Goal: Task Accomplishment & Management: Manage account settings

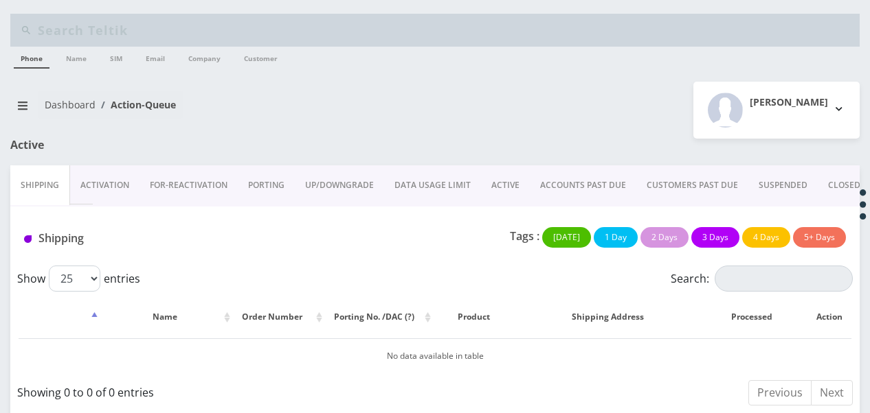
click at [511, 191] on link "ACTIVE" at bounding box center [505, 186] width 49 height 40
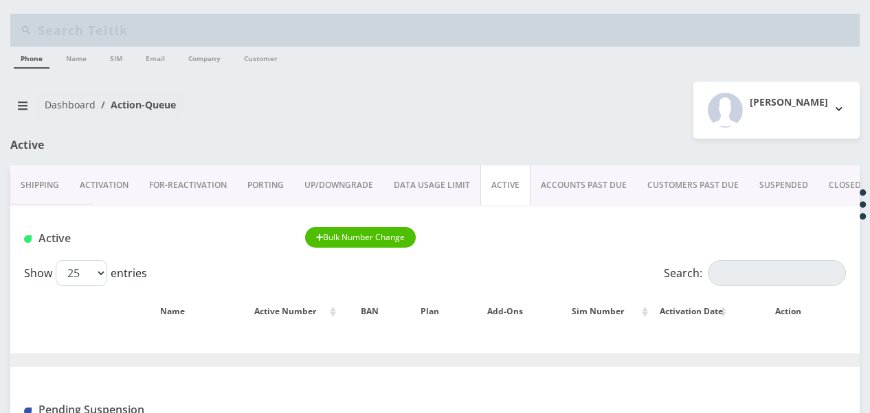
click at [575, 184] on link "ACCOUNTS PAST DUE" at bounding box center [583, 186] width 106 height 40
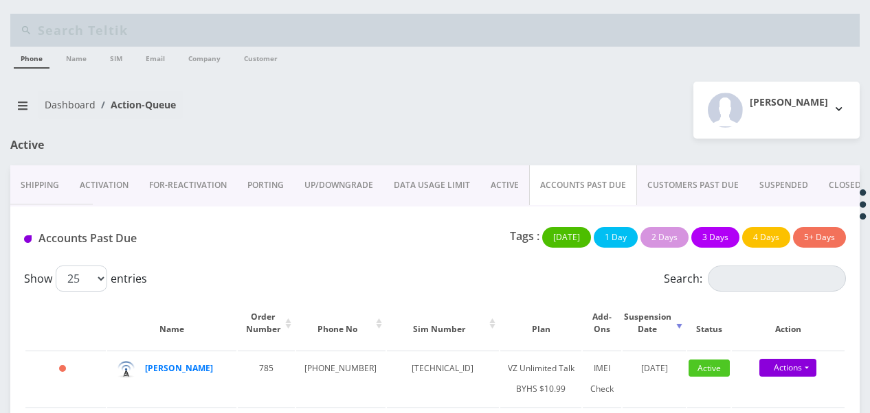
click at [136, 185] on link "Activation" at bounding box center [103, 186] width 69 height 40
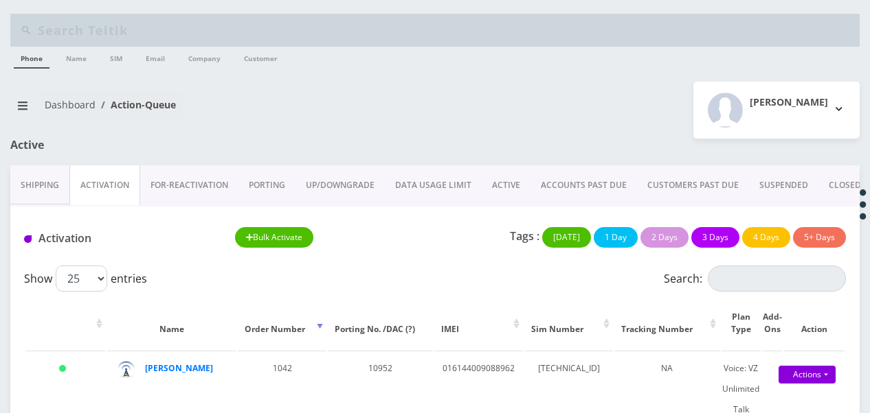
click at [505, 180] on link "ACTIVE" at bounding box center [505, 186] width 49 height 40
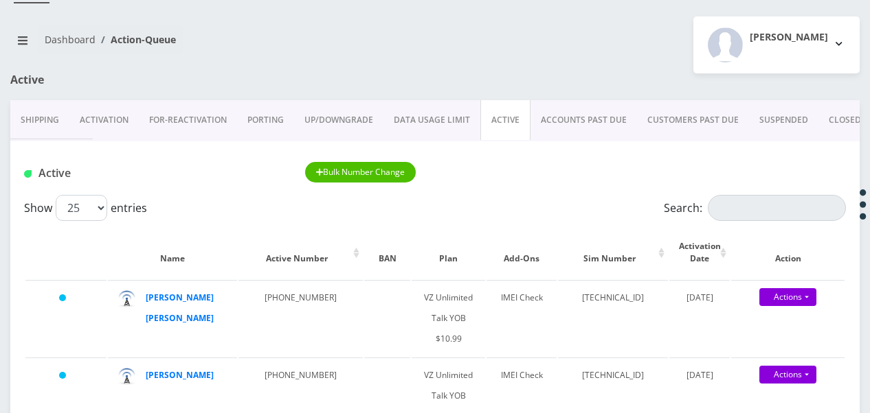
scroll to position [206, 0]
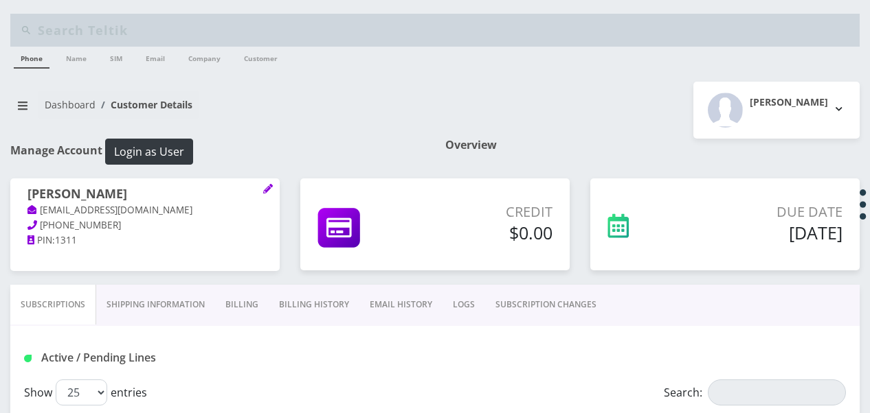
scroll to position [148, 0]
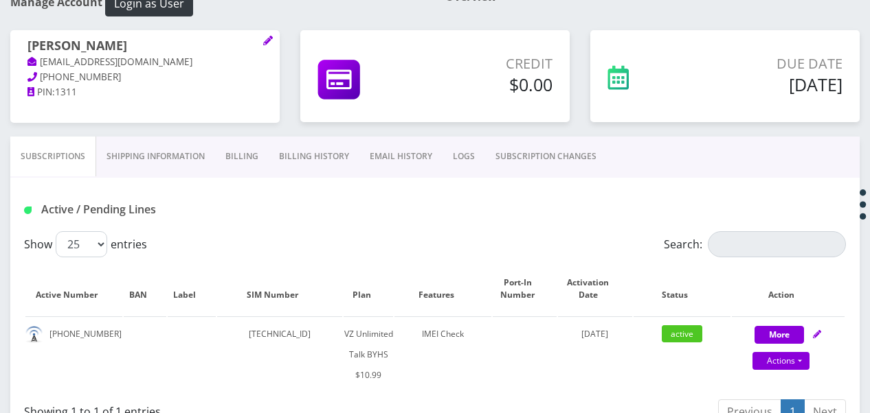
click at [172, 159] on link "Shipping Information" at bounding box center [155, 157] width 119 height 40
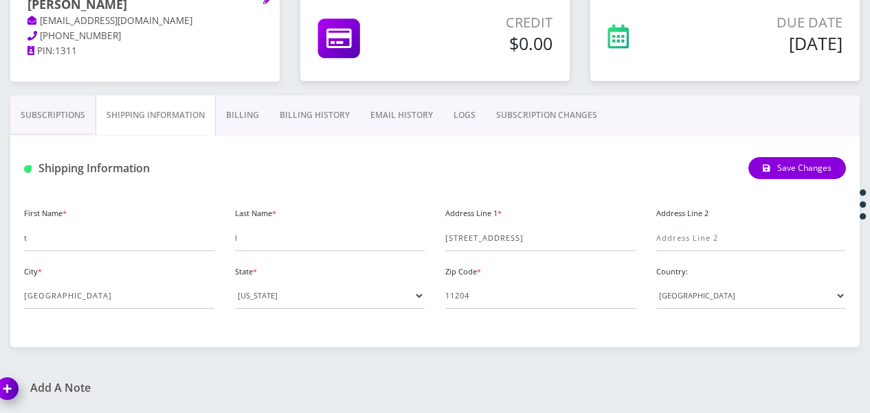
scroll to position [217, 0]
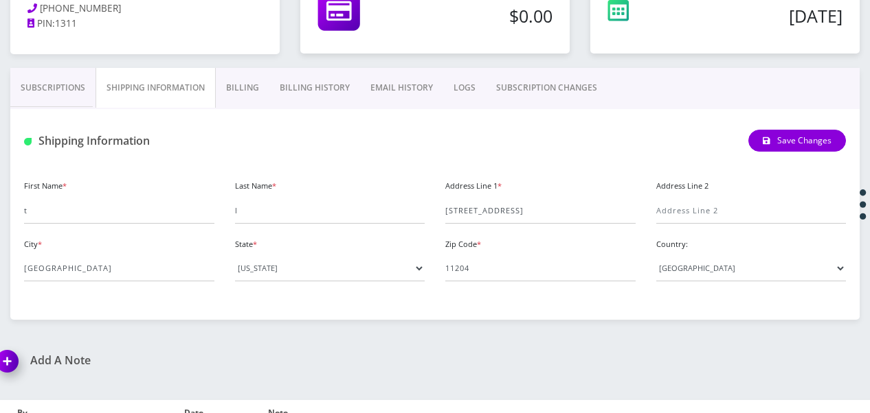
click at [255, 92] on link "Billing" at bounding box center [243, 88] width 54 height 40
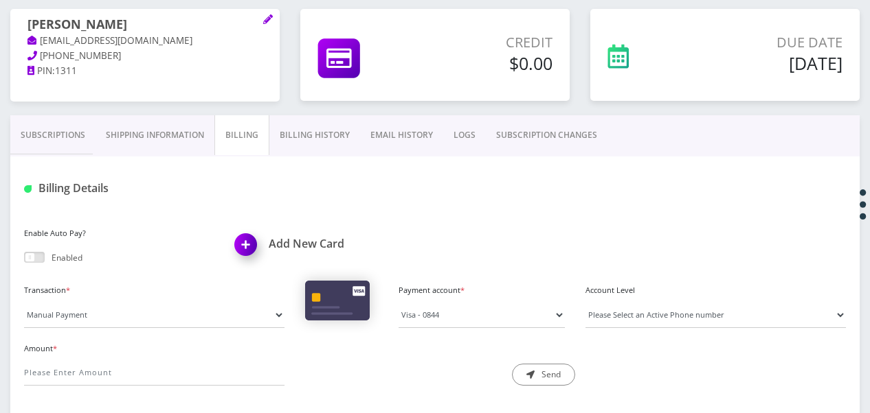
scroll to position [148, 0]
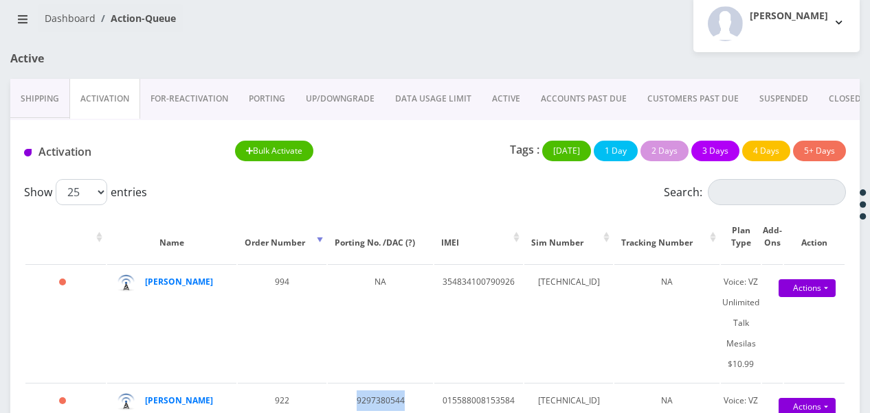
click at [264, 103] on link "PORTING" at bounding box center [266, 99] width 57 height 40
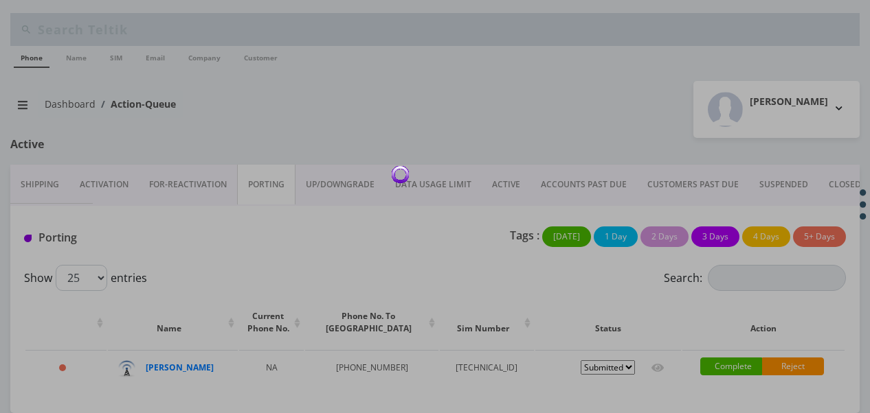
scroll to position [43, 0]
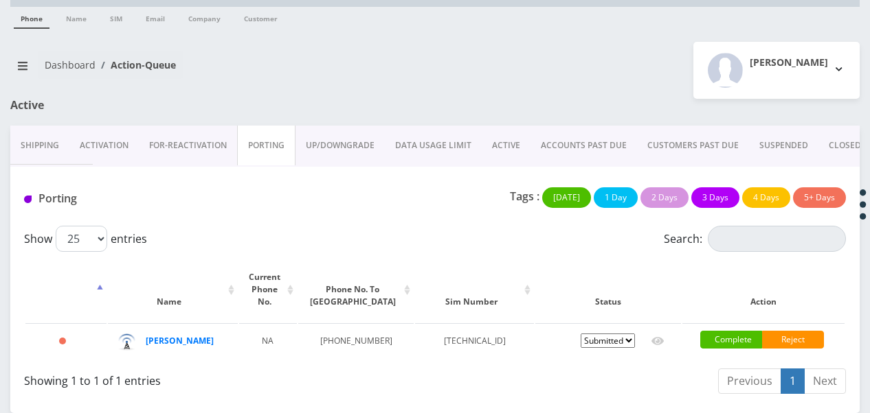
click at [115, 152] on link "Activation" at bounding box center [103, 146] width 69 height 40
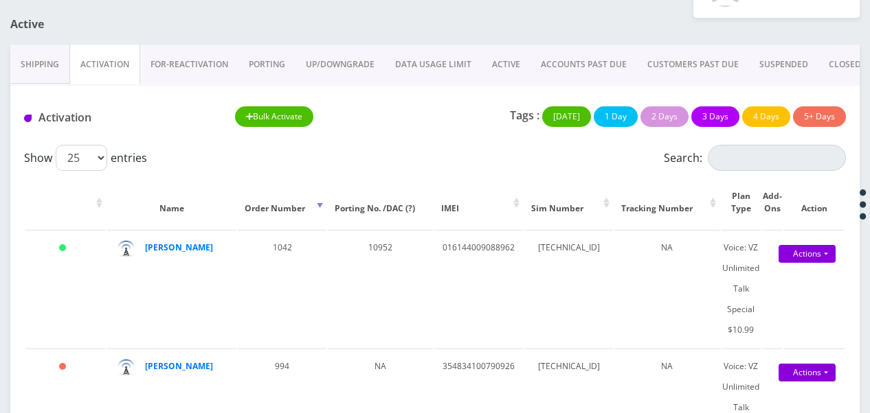
scroll to position [112, 0]
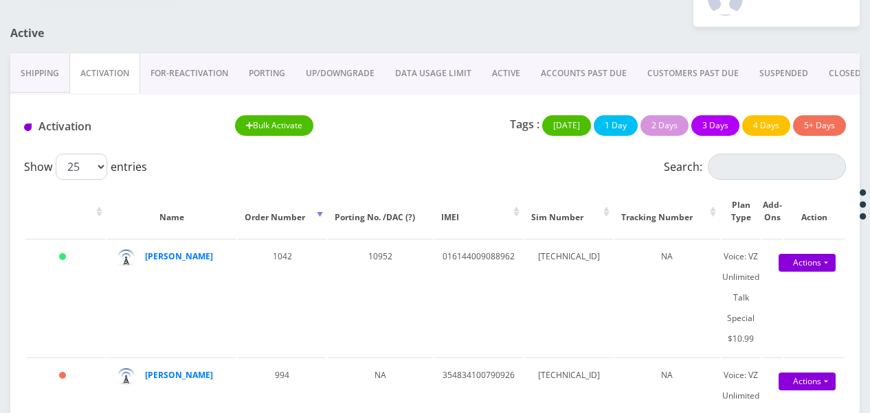
click at [499, 71] on link "ACTIVE" at bounding box center [505, 74] width 49 height 40
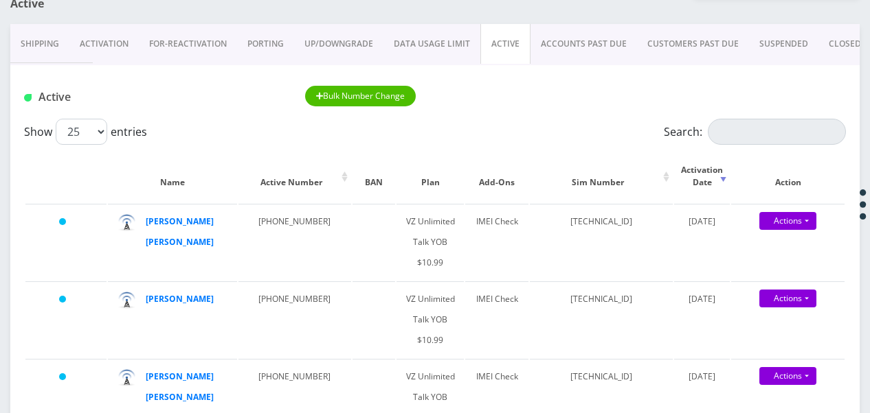
scroll to position [112, 0]
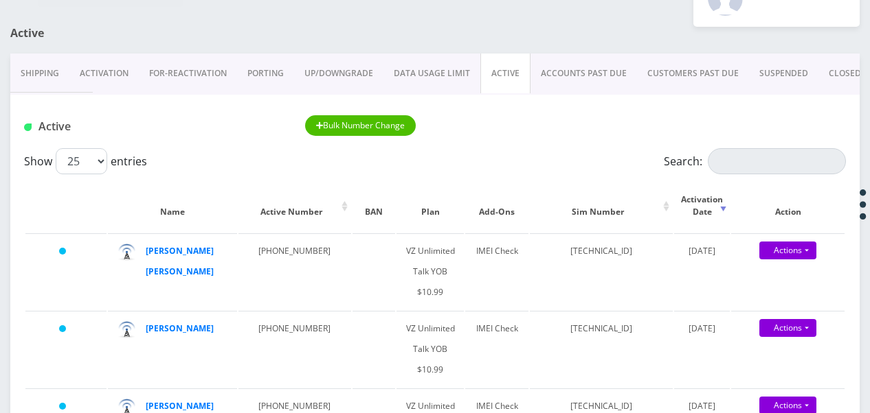
click at [117, 78] on link "Activation" at bounding box center [103, 74] width 69 height 40
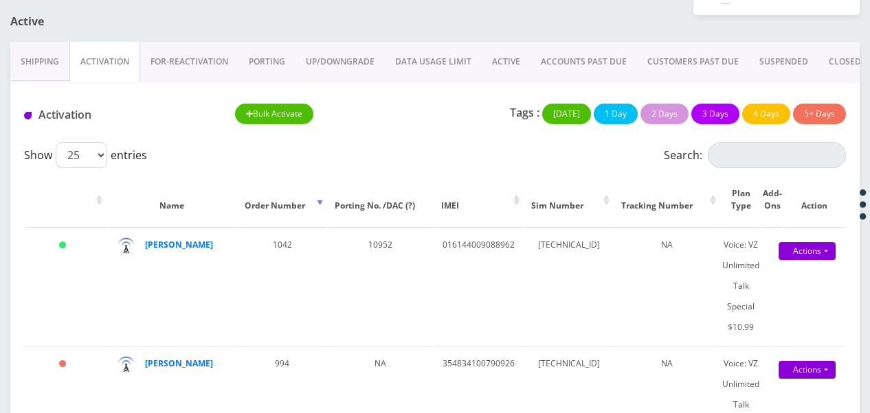
scroll to position [137, 0]
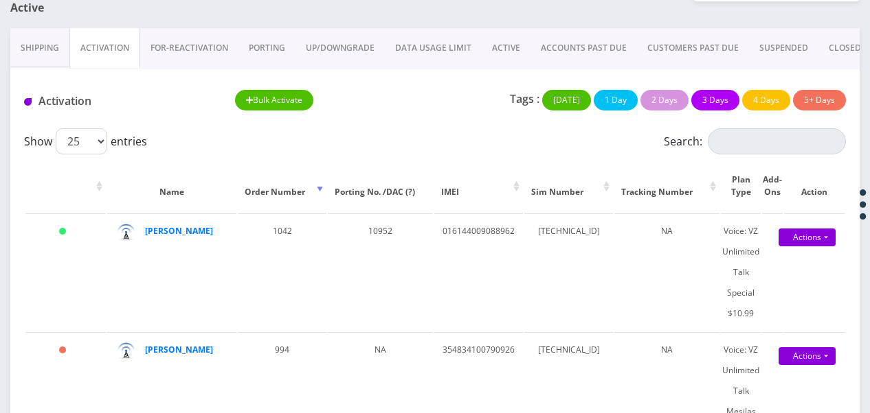
click at [484, 40] on link "ACTIVE" at bounding box center [505, 48] width 49 height 40
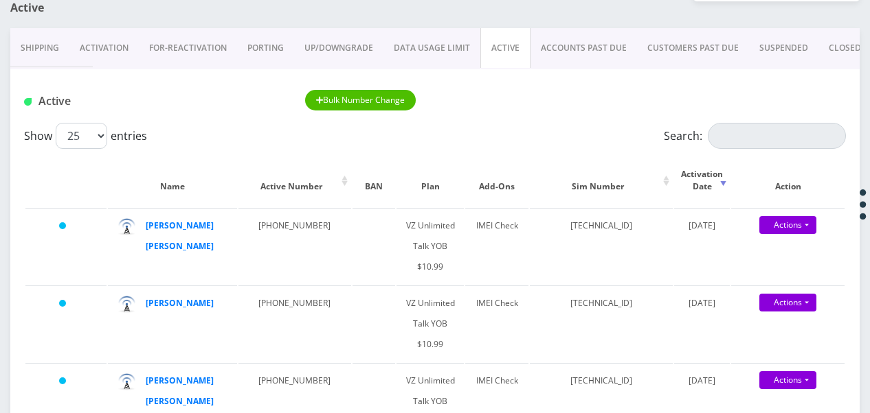
click at [117, 50] on link "Activation" at bounding box center [103, 48] width 69 height 40
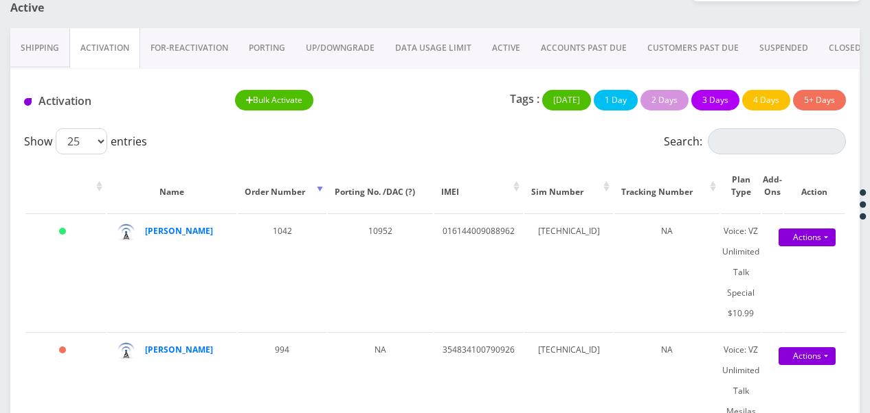
click at [481, 47] on link "ACTIVE" at bounding box center [505, 48] width 49 height 40
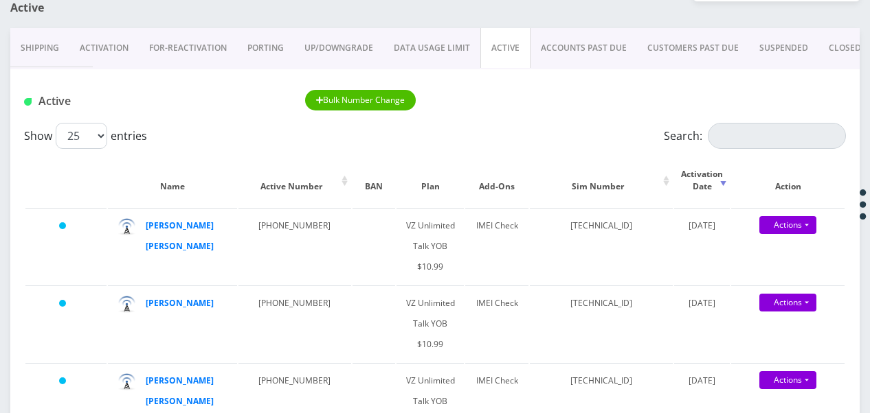
click at [122, 48] on link "Activation" at bounding box center [103, 48] width 69 height 40
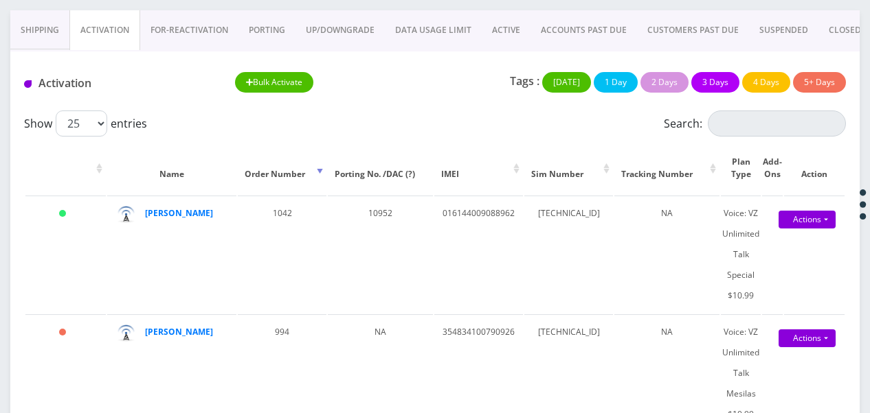
scroll to position [136, 0]
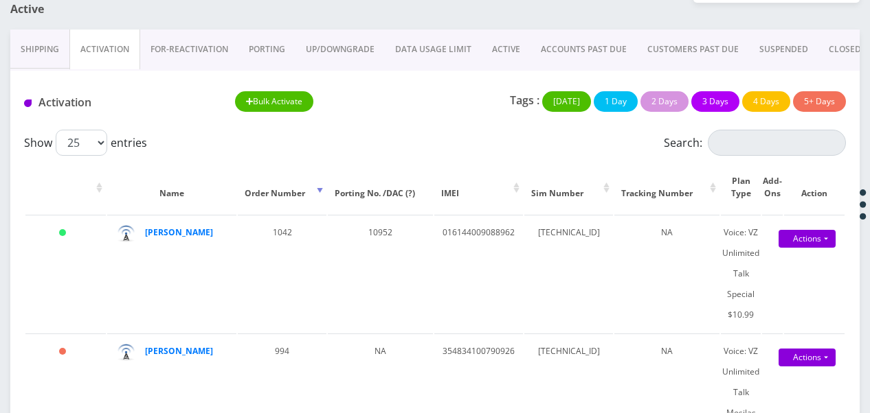
drag, startPoint x: 503, startPoint y: 54, endPoint x: 499, endPoint y: 41, distance: 12.8
click at [503, 54] on link "ACTIVE" at bounding box center [505, 50] width 49 height 40
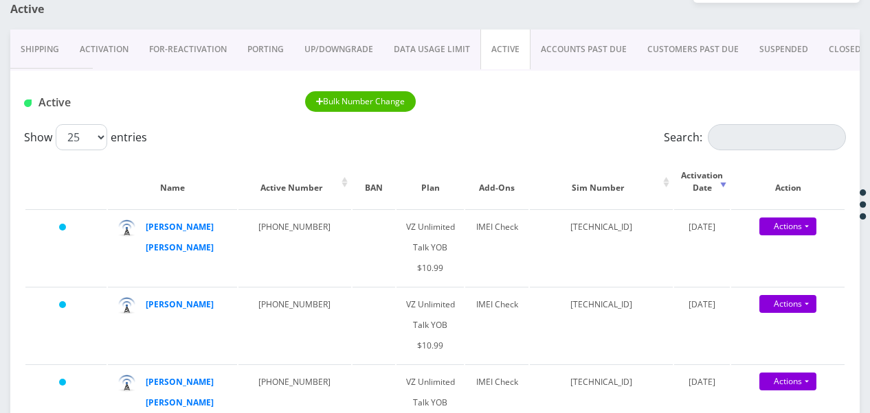
click at [132, 51] on link "Activation" at bounding box center [103, 50] width 69 height 40
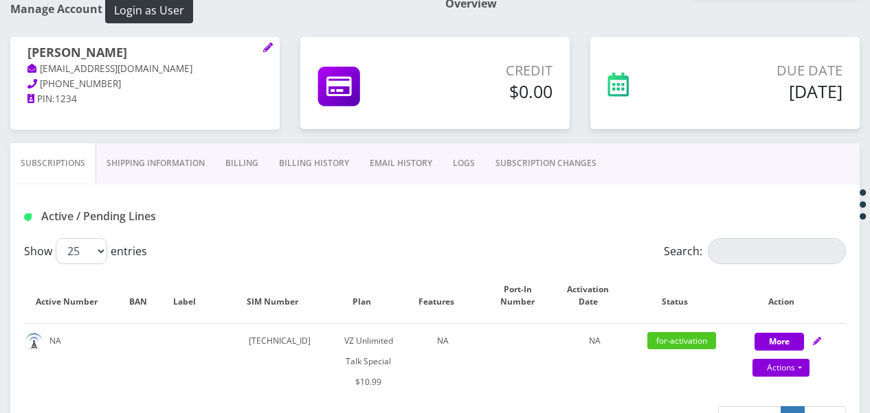
scroll to position [275, 0]
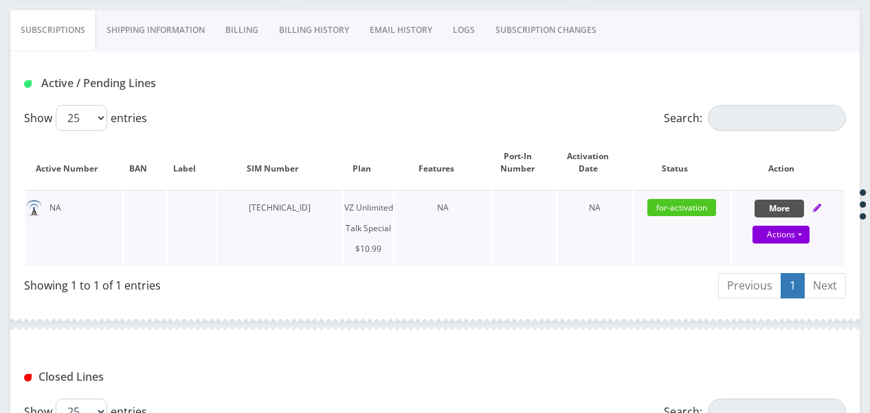
click at [783, 205] on button "More" at bounding box center [778, 209] width 49 height 18
select select "472"
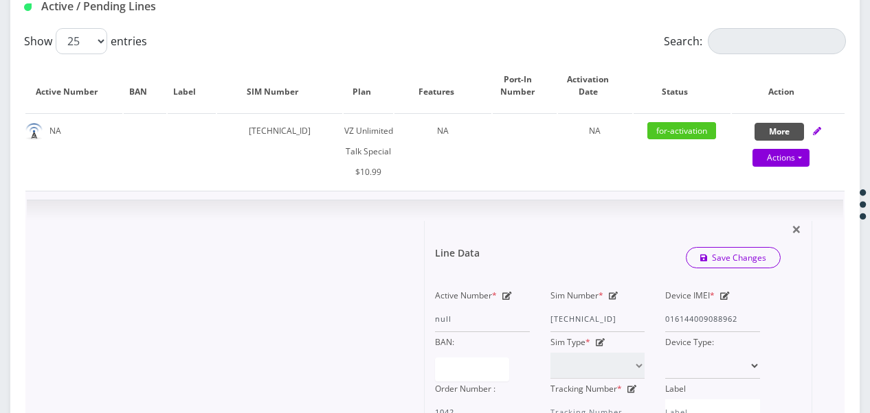
scroll to position [481, 0]
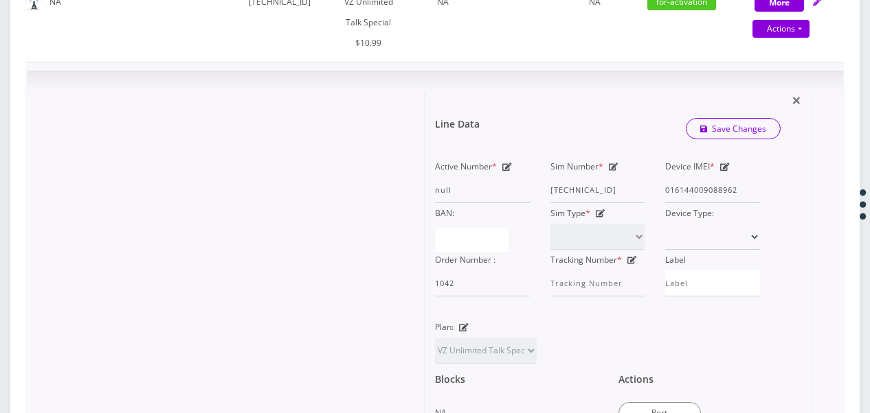
click at [617, 163] on icon at bounding box center [614, 167] width 10 height 8
click at [628, 194] on input "89148000010413093303" at bounding box center [597, 190] width 95 height 26
click at [666, 188] on div "Active Number * null Sim Number * 89148000010413093303 Device IMEI * 0161440090…" at bounding box center [596, 227] width 345 height 140
type input "[TECHNICAL_ID]"
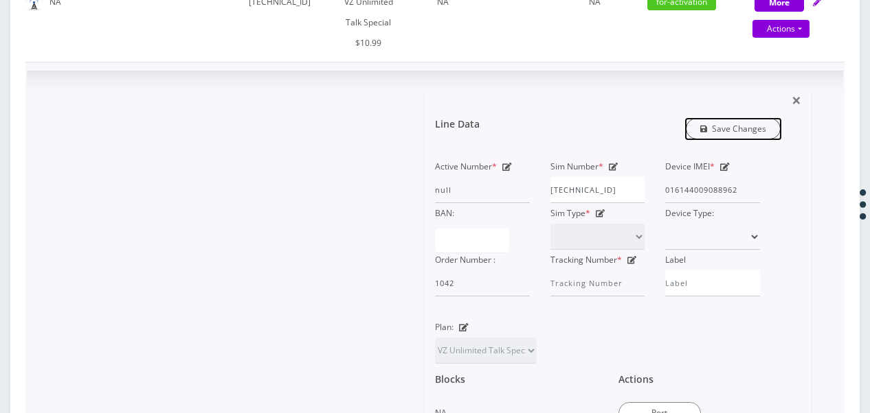
click at [710, 126] on link "Save Changes" at bounding box center [732, 128] width 95 height 21
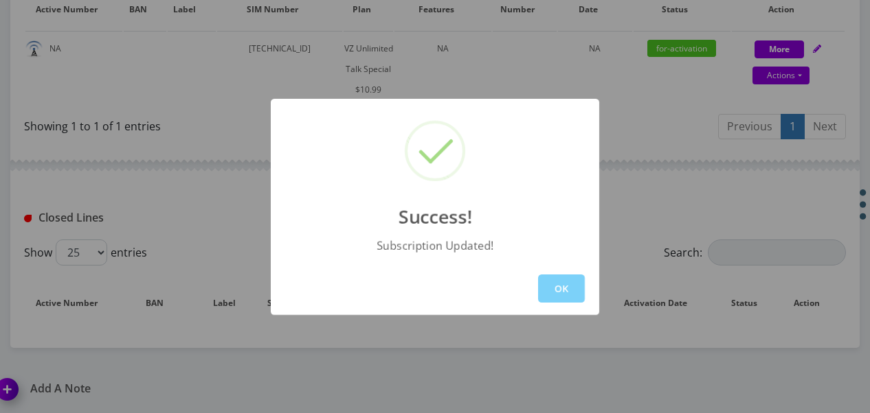
scroll to position [481, 0]
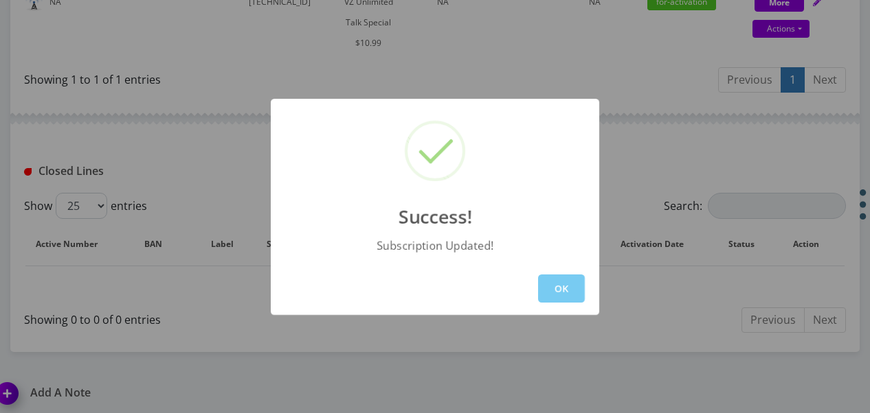
click at [578, 288] on button "OK" at bounding box center [561, 289] width 47 height 28
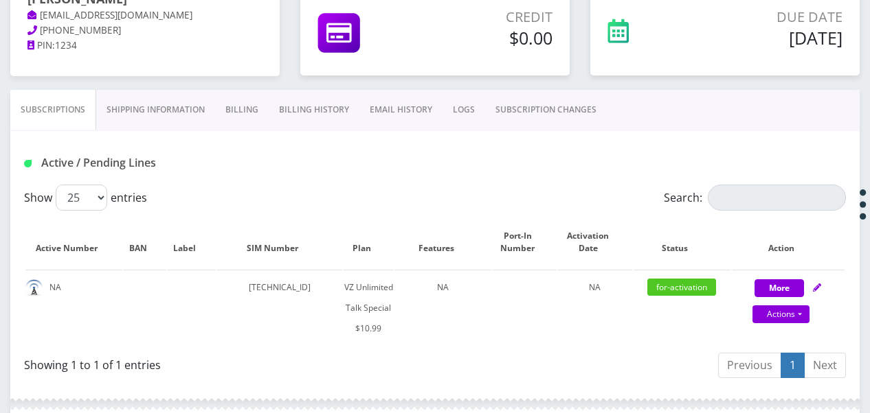
scroll to position [206, 0]
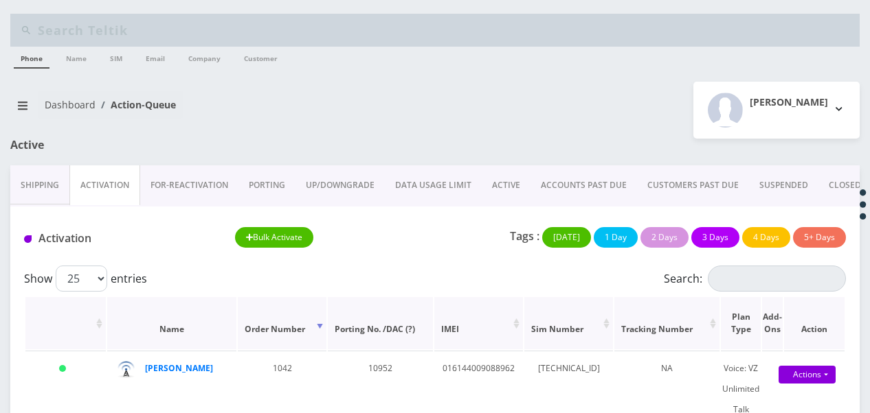
scroll to position [136, 0]
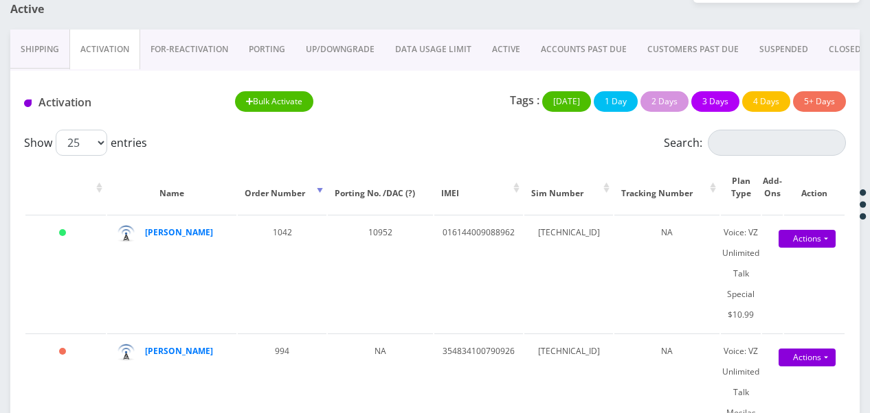
click at [502, 43] on link "ACTIVE" at bounding box center [505, 50] width 49 height 40
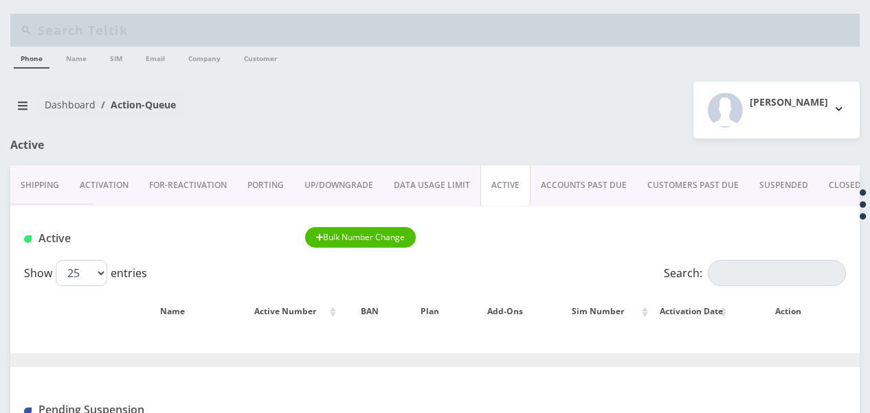
scroll to position [136, 0]
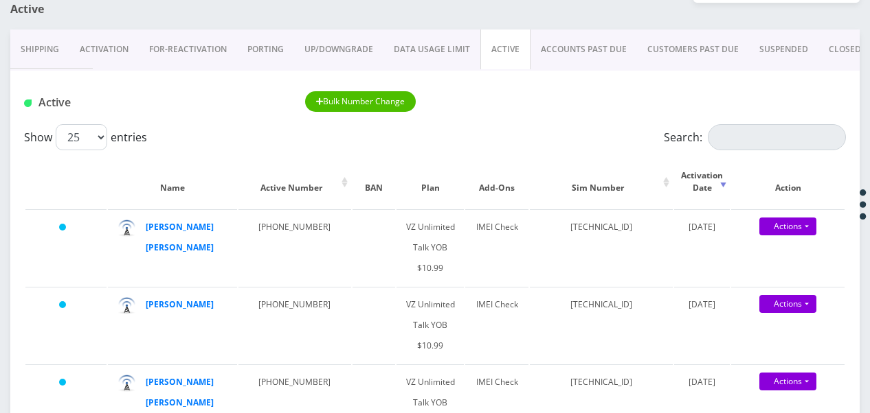
click at [115, 47] on link "Activation" at bounding box center [103, 50] width 69 height 40
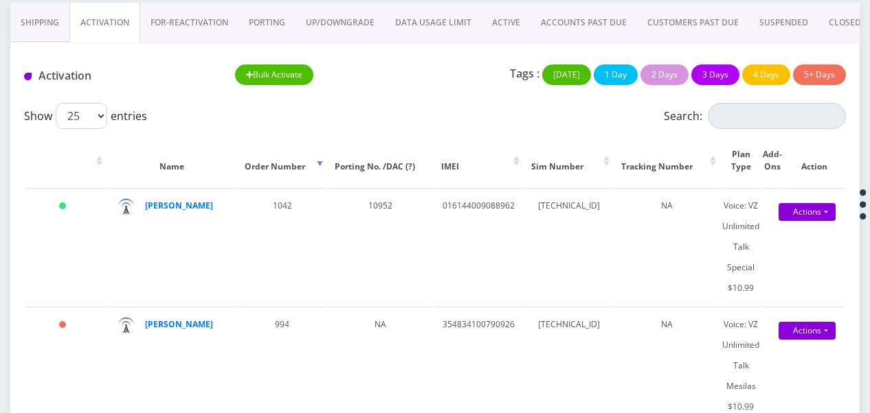
scroll to position [206, 0]
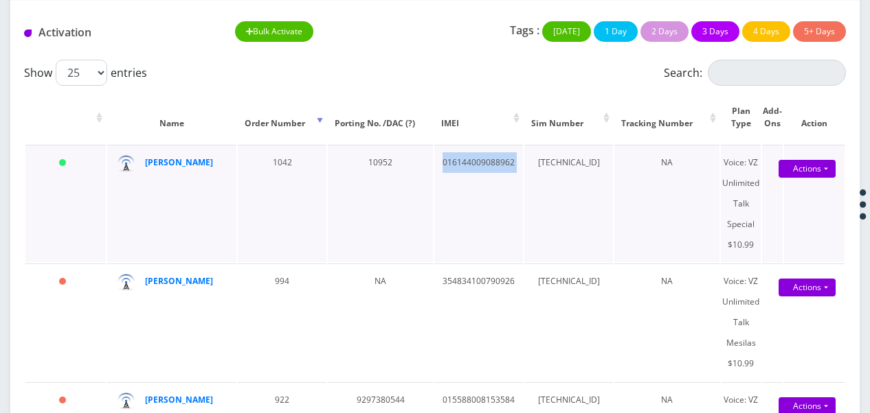
drag, startPoint x: 431, startPoint y: 161, endPoint x: 515, endPoint y: 163, distance: 84.5
click at [515, 163] on tr "Today sara leifer 1042 10952 016144009088962 89148000010413092651 NA Voice: VZ …" at bounding box center [434, 203] width 819 height 117
drag, startPoint x: 515, startPoint y: 163, endPoint x: 497, endPoint y: 159, distance: 19.0
copy td "016144009088962"
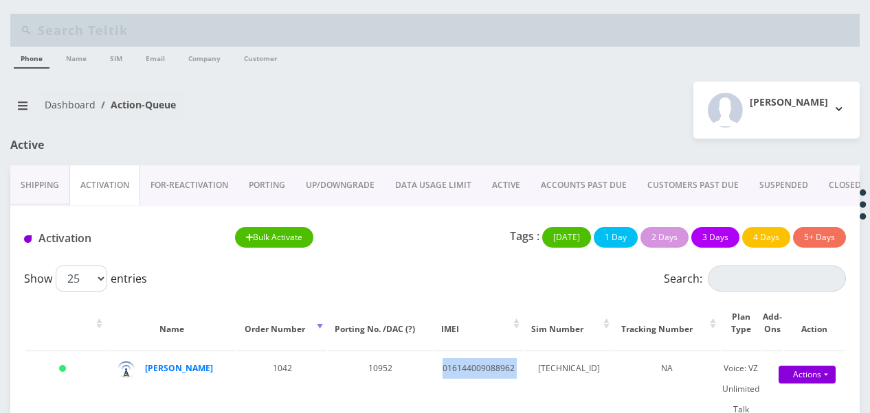
scroll to position [0, 0]
click at [481, 188] on link "ACTIVE" at bounding box center [505, 186] width 49 height 40
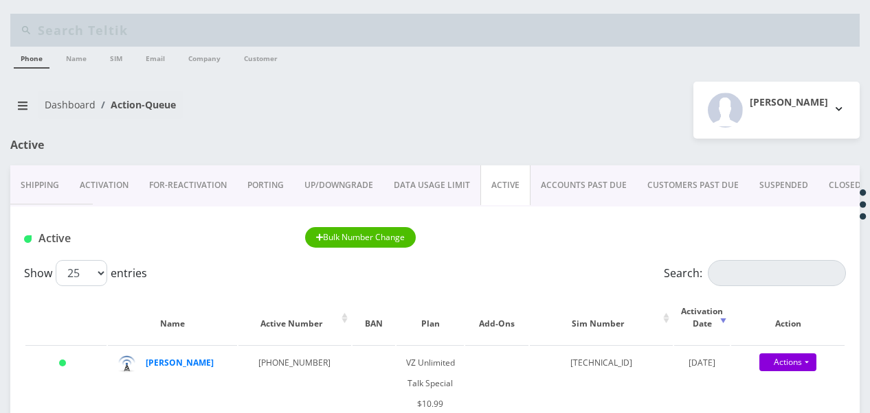
click at [106, 181] on link "Activation" at bounding box center [103, 186] width 69 height 40
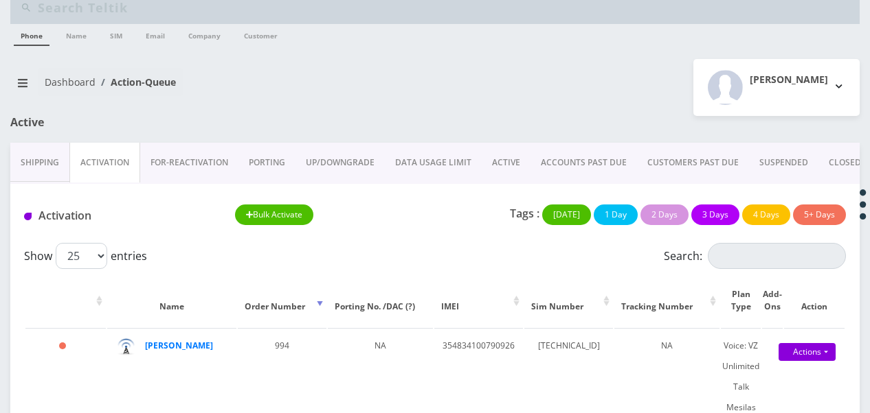
scroll to position [18, 0]
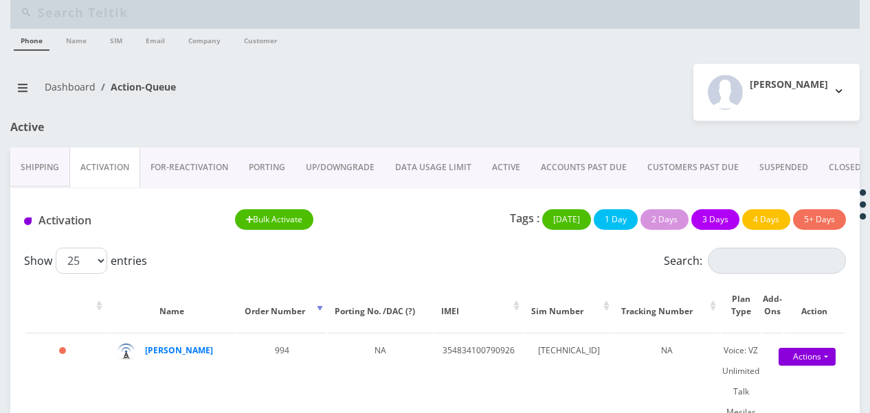
click at [495, 163] on link "ACTIVE" at bounding box center [505, 168] width 49 height 40
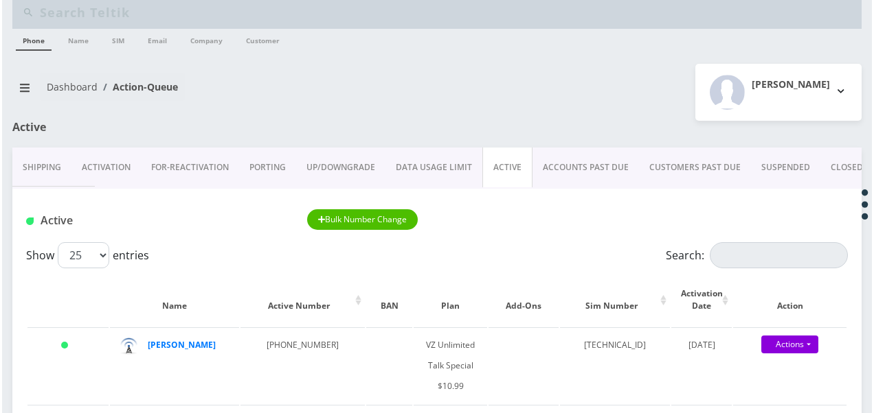
scroll to position [87, 0]
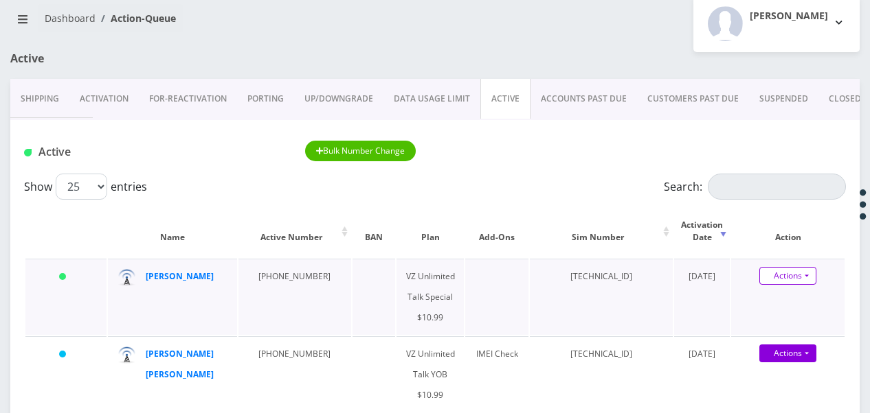
click at [817, 272] on div "Actions Suspend Close Get Usage Swap Sim" at bounding box center [787, 276] width 113 height 21
click at [813, 274] on link "Actions" at bounding box center [787, 276] width 57 height 18
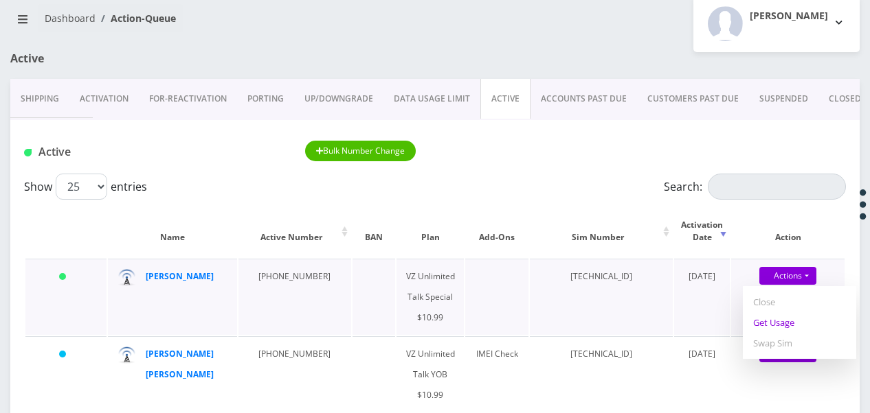
click at [798, 320] on link "Get Usage" at bounding box center [798, 323] width 113 height 21
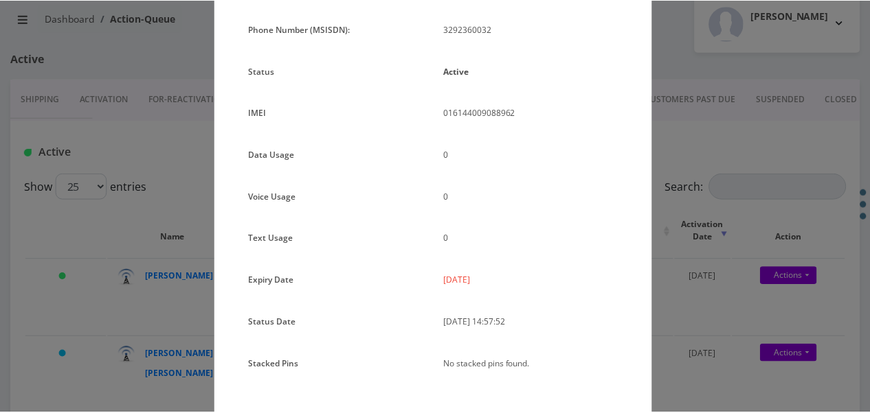
scroll to position [0, 0]
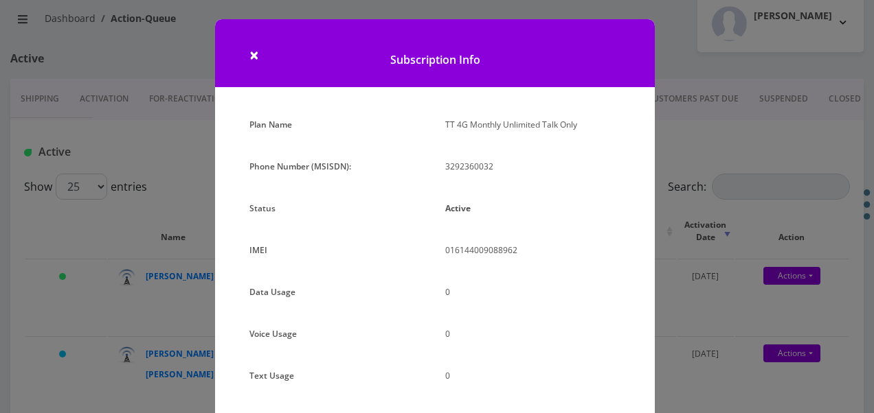
click at [673, 284] on div "× Subscription Info Plan Name TT 4G Monthly Unlimited Talk Only Phone Number (M…" at bounding box center [437, 206] width 874 height 413
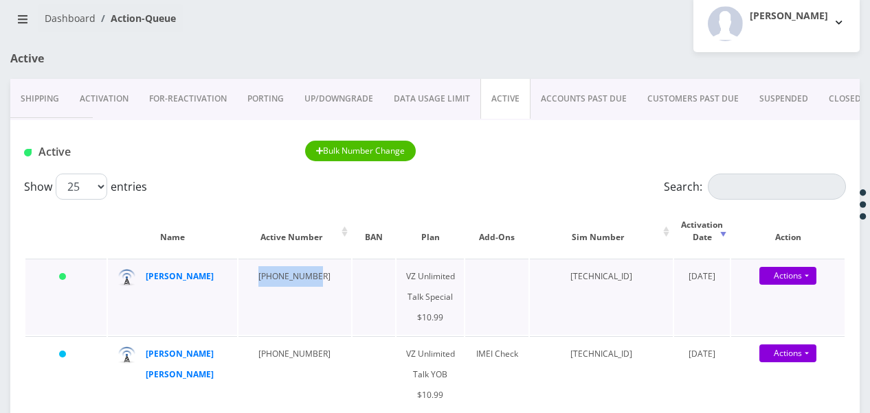
drag, startPoint x: 253, startPoint y: 277, endPoint x: 306, endPoint y: 279, distance: 52.9
click at [306, 279] on td "[PHONE_NUMBER]" at bounding box center [294, 297] width 113 height 76
drag, startPoint x: 306, startPoint y: 279, endPoint x: 275, endPoint y: 276, distance: 31.0
copy td "[PHONE_NUMBER]"
click at [514, 107] on link "ACTIVE" at bounding box center [505, 99] width 50 height 40
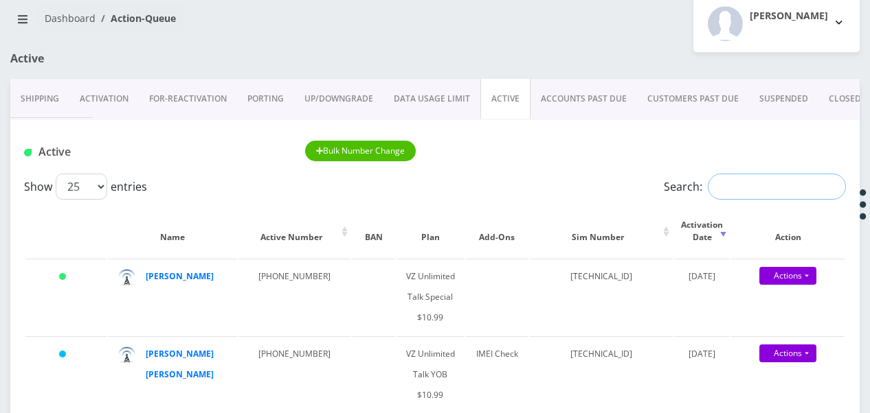
click at [788, 188] on input "Search:" at bounding box center [776, 187] width 138 height 26
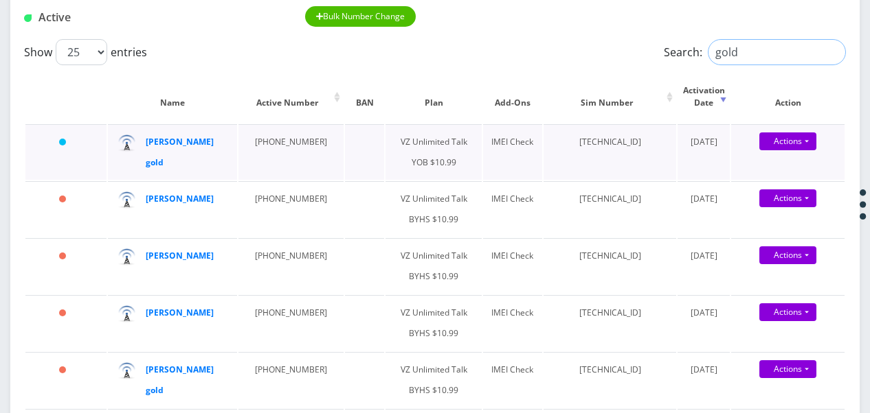
scroll to position [361, 0]
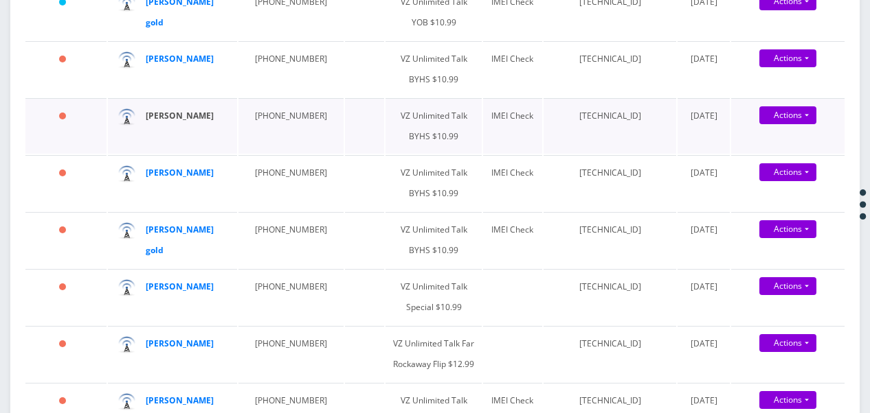
type input "gold"
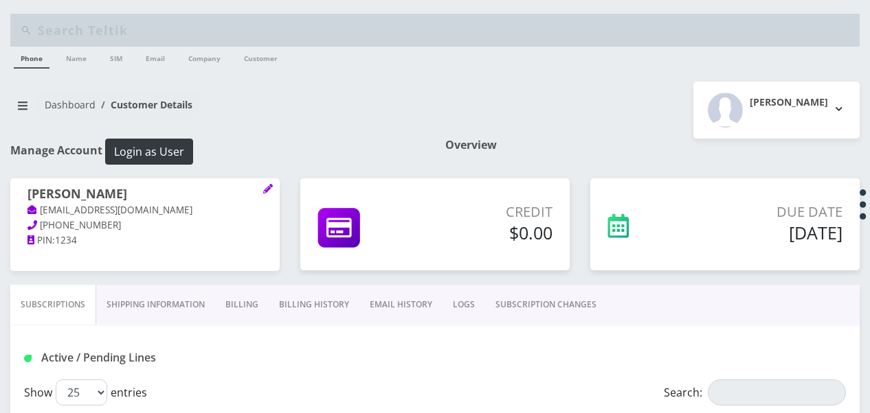
scroll to position [206, 0]
click at [560, 309] on link "SUBSCRIPTION CHANGES" at bounding box center [546, 305] width 122 height 40
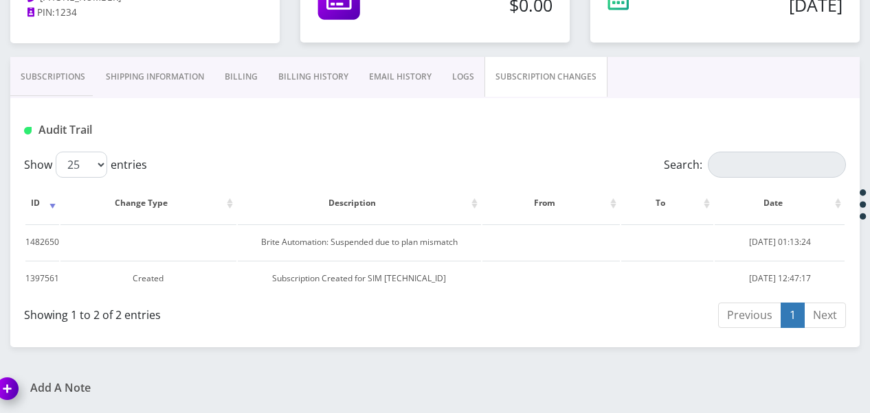
scroll to position [103, 0]
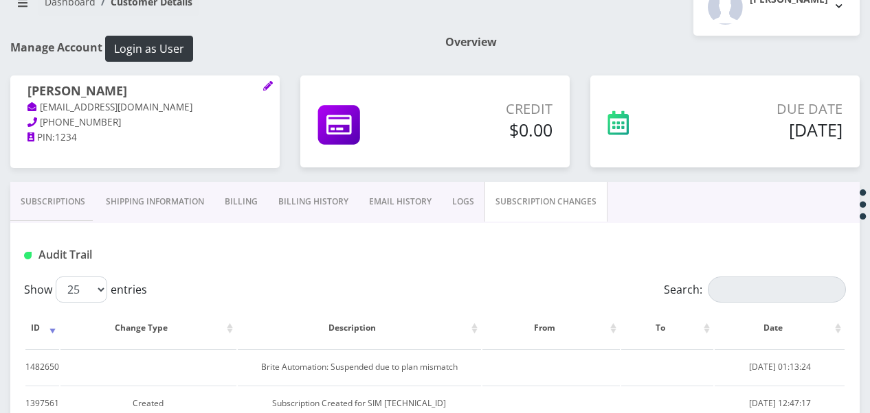
click at [47, 179] on div "goldy mandel tlieber61+23@gmail.com 347-432-6112 PIN: 1234" at bounding box center [145, 129] width 290 height 106
click at [65, 202] on link "Subscriptions" at bounding box center [52, 202] width 85 height 40
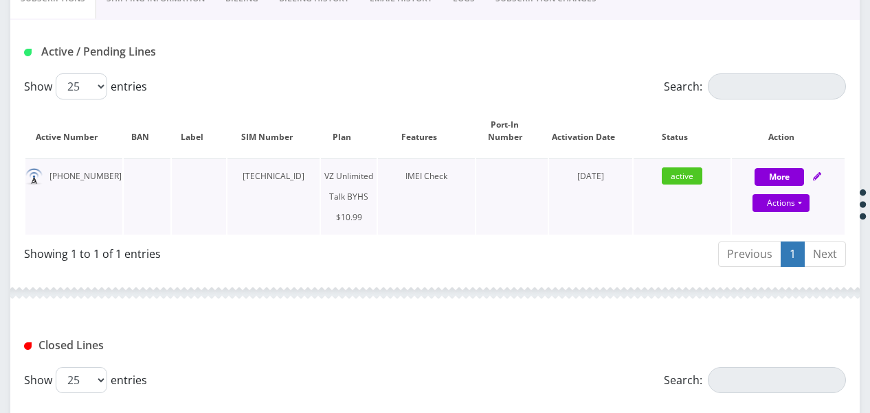
scroll to position [309, 0]
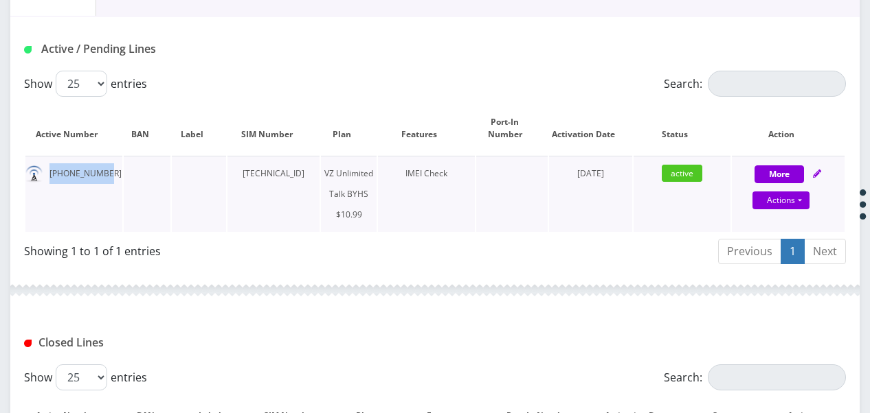
drag, startPoint x: 47, startPoint y: 174, endPoint x: 102, endPoint y: 174, distance: 55.0
click at [102, 174] on td "917-329-4197" at bounding box center [73, 194] width 97 height 76
copy td "917-329-4197"
click at [786, 176] on button "More" at bounding box center [778, 175] width 49 height 18
select select "467"
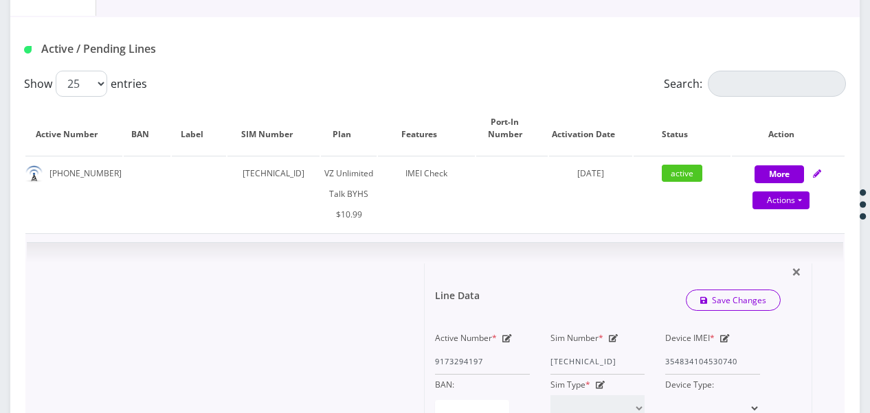
click at [739, 357] on div "Device IMEI * 354834104530740" at bounding box center [712, 351] width 115 height 47
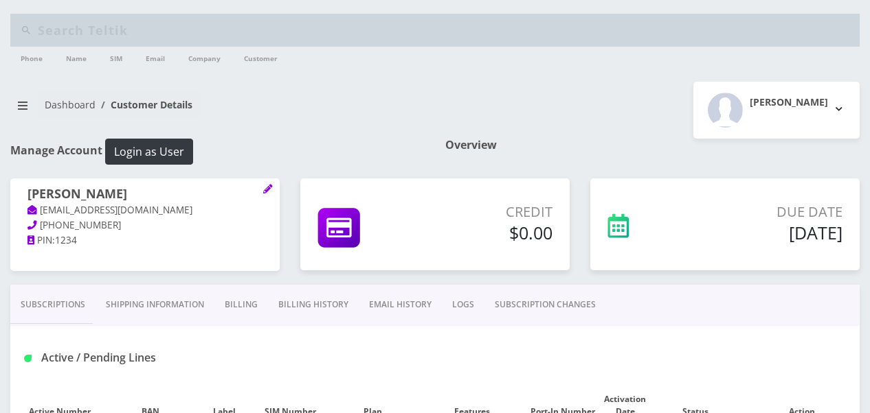
scroll to position [206, 0]
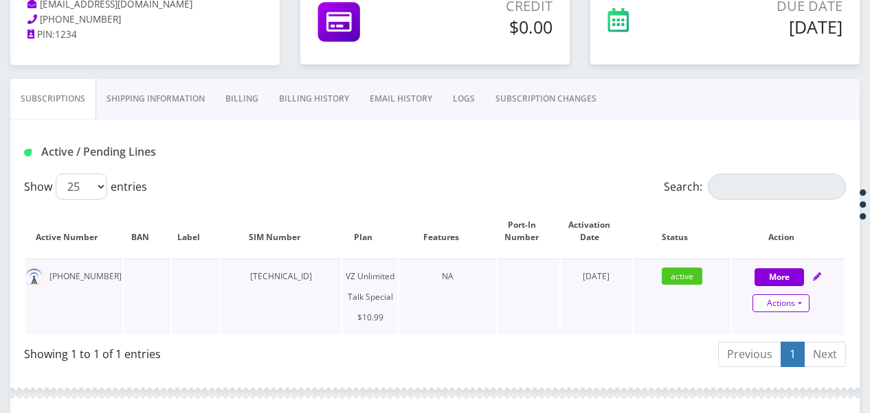
drag, startPoint x: 793, startPoint y: 301, endPoint x: 800, endPoint y: 303, distance: 7.8
click at [793, 301] on link "Actions" at bounding box center [780, 304] width 57 height 18
select select "472"
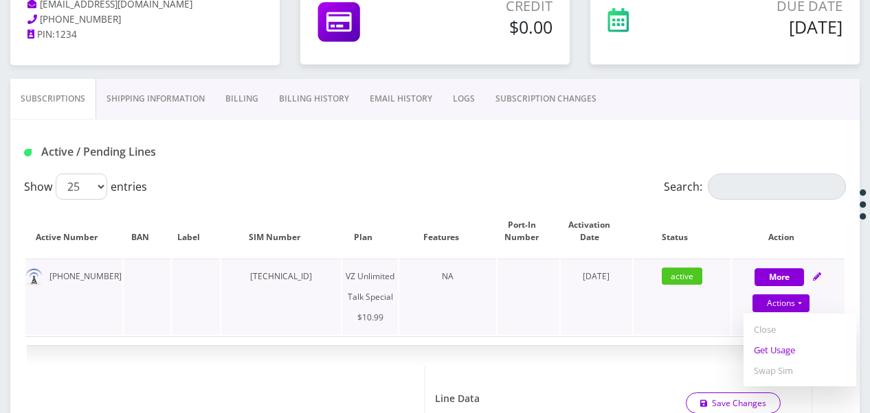
click at [791, 357] on link "Get Usage" at bounding box center [799, 350] width 113 height 21
select select "472"
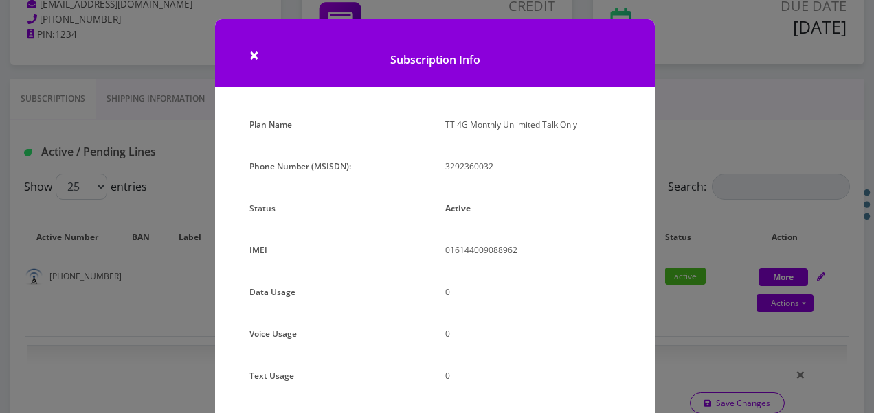
click at [694, 203] on div "× Subscription Info Plan Name TT 4G Monthly Unlimited Talk Only Phone Number (M…" at bounding box center [437, 206] width 874 height 413
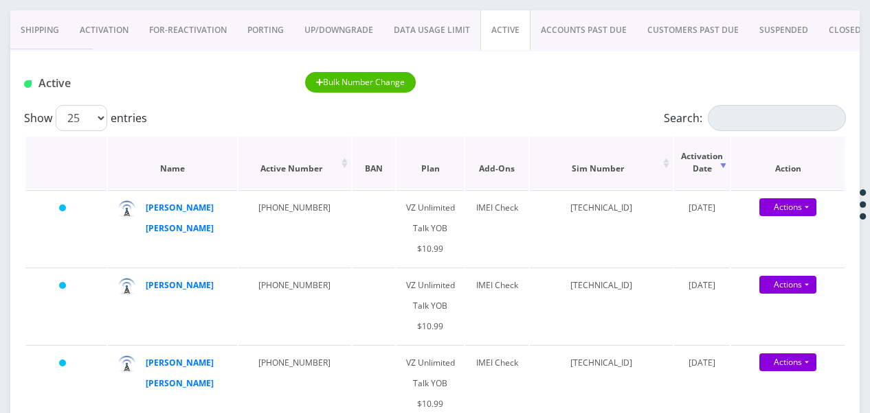
scroll to position [137, 0]
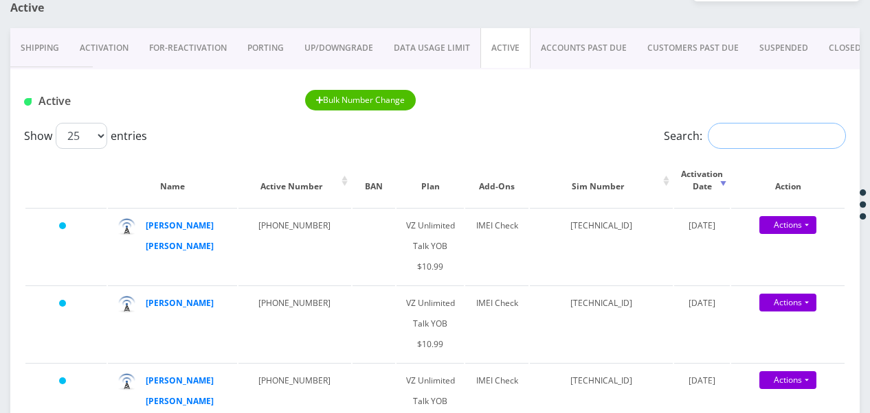
click at [744, 127] on input "Search:" at bounding box center [776, 136] width 138 height 26
click at [495, 38] on link "ACTIVE" at bounding box center [505, 48] width 50 height 40
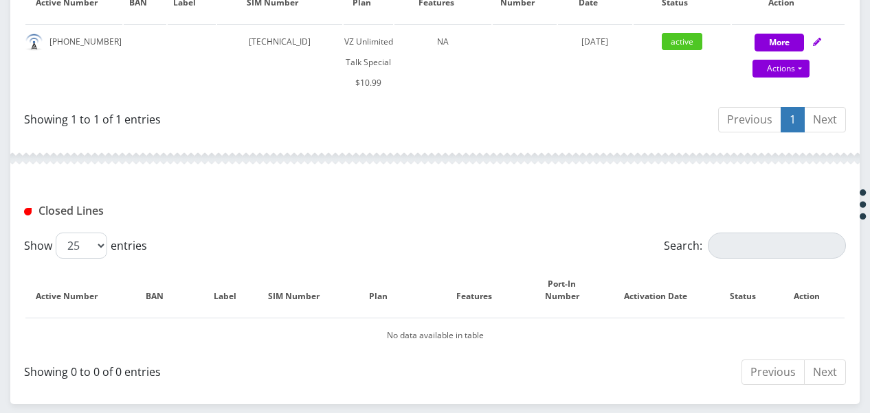
scroll to position [496, 0]
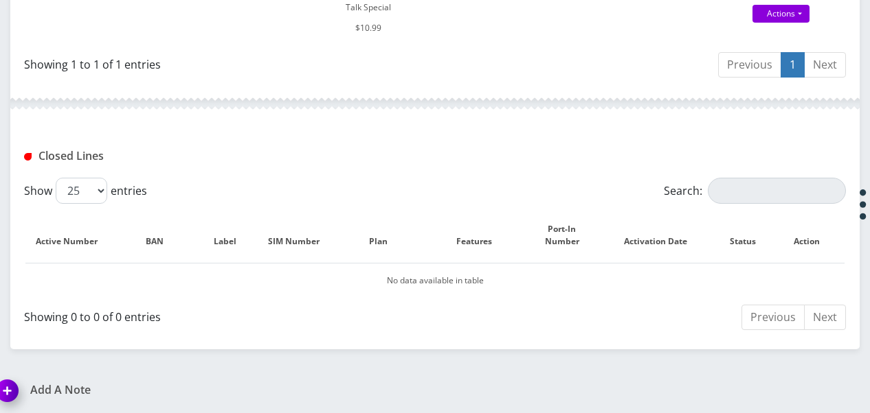
click at [63, 395] on div "Add A Note" at bounding box center [210, 400] width 448 height 32
click at [68, 391] on h1 "Add A Note" at bounding box center [211, 390] width 428 height 13
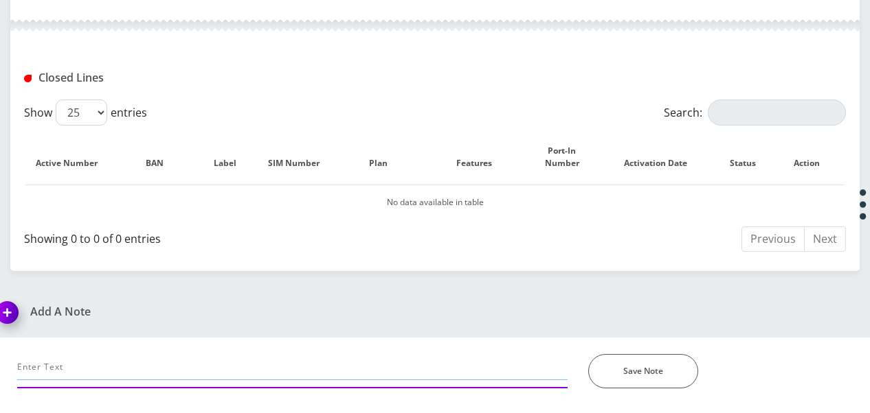
click at [187, 356] on input "text" at bounding box center [292, 367] width 550 height 26
type input "cancel after one month - [PERSON_NAME]"
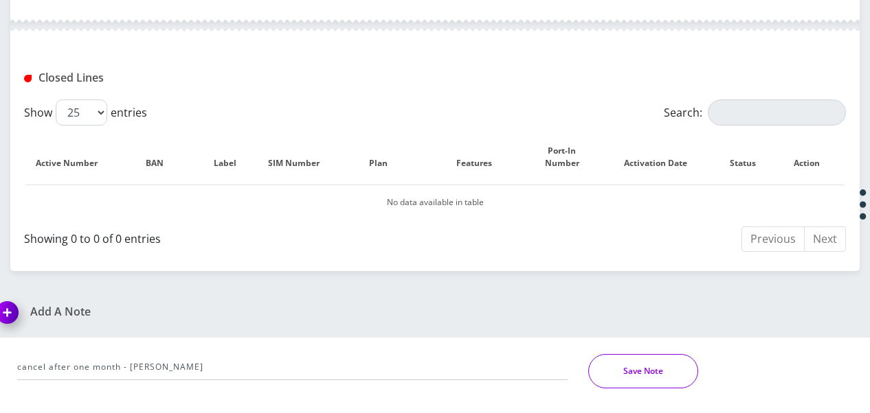
click at [620, 379] on button "Save Note" at bounding box center [643, 371] width 110 height 34
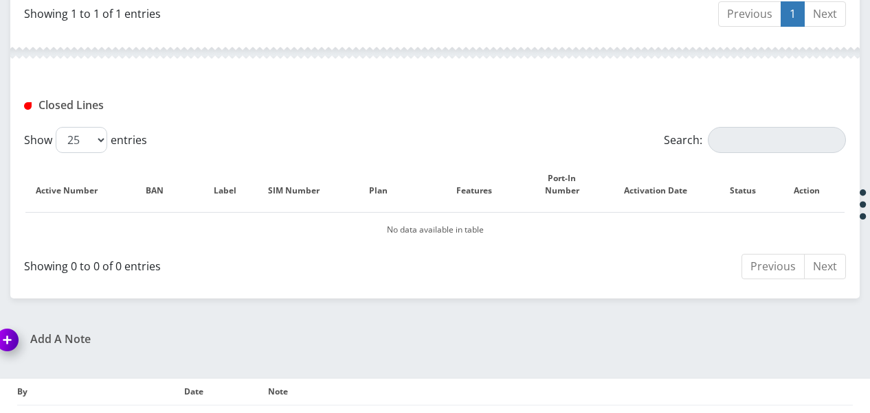
scroll to position [578, 0]
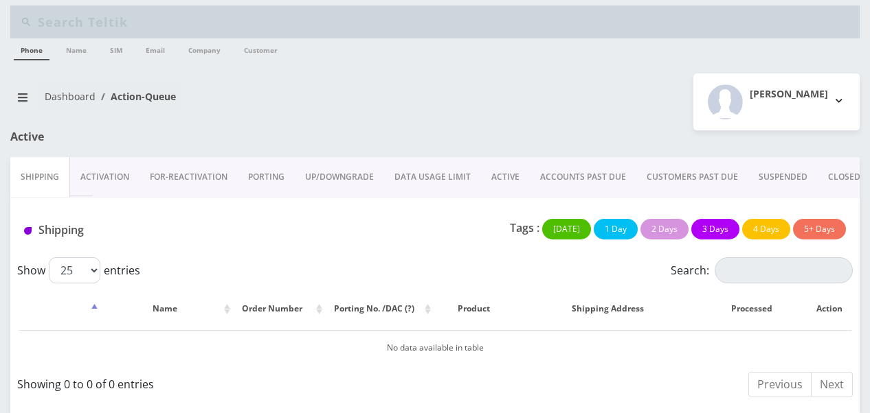
scroll to position [10, 0]
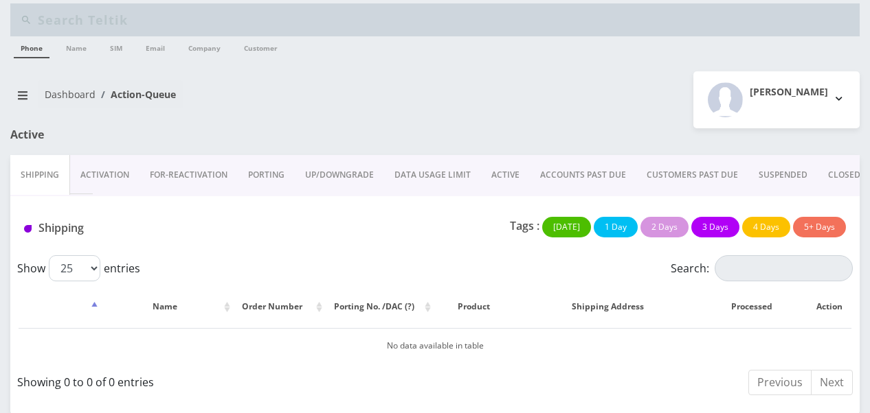
click at [504, 172] on link "ACTIVE" at bounding box center [505, 175] width 49 height 40
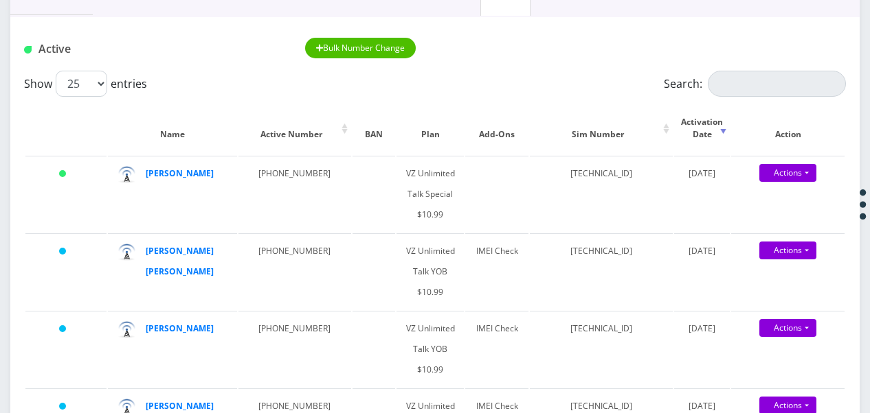
scroll to position [148, 0]
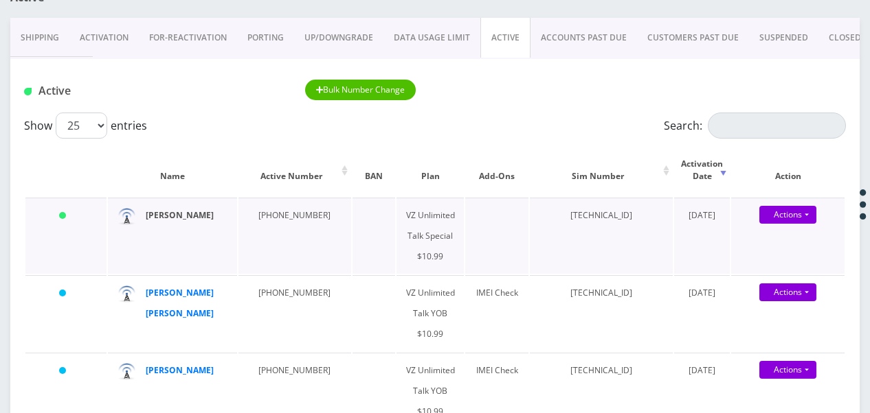
drag, startPoint x: 183, startPoint y: 209, endPoint x: 169, endPoint y: 211, distance: 13.9
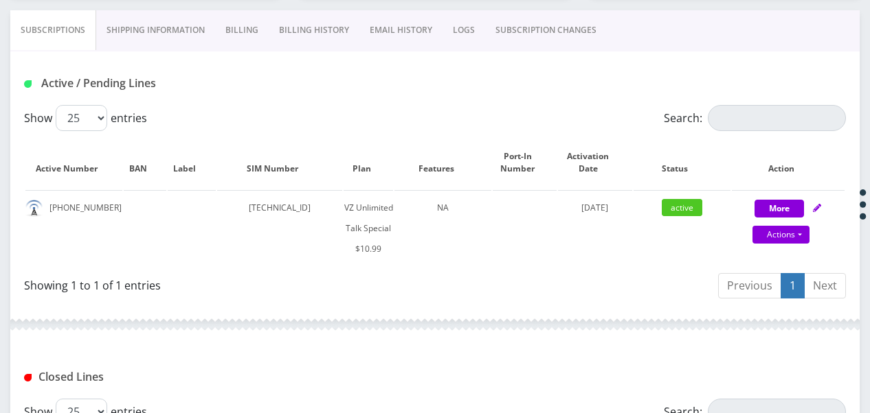
click at [558, 20] on link "SUBSCRIPTION CHANGES" at bounding box center [546, 30] width 122 height 40
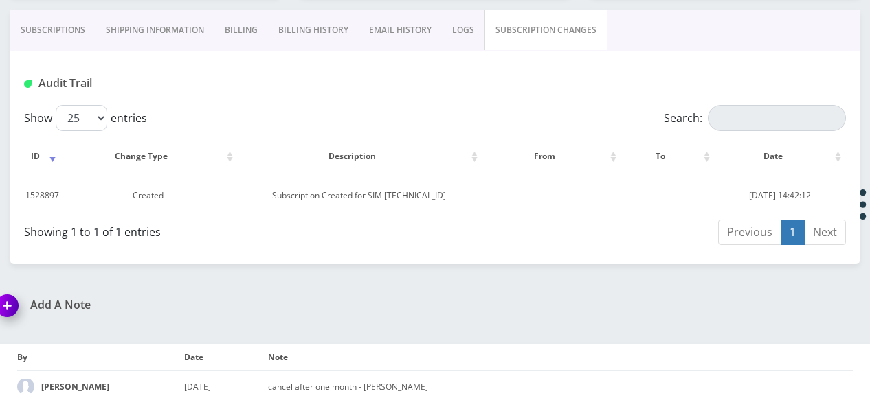
scroll to position [273, 0]
click at [41, 21] on link "Subscriptions" at bounding box center [52, 32] width 85 height 40
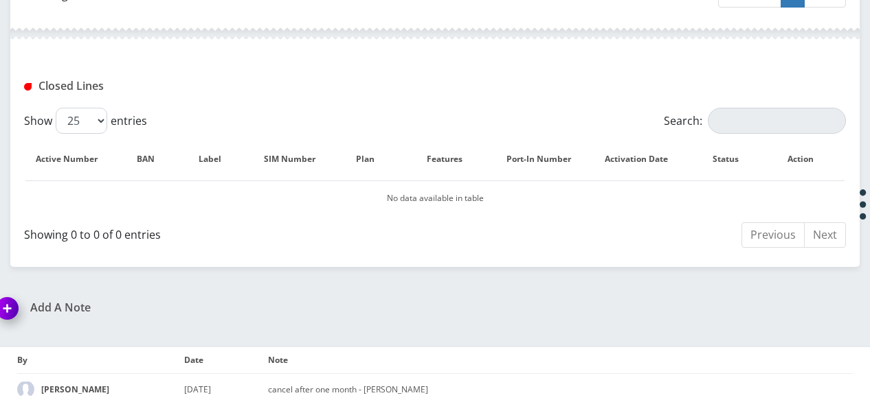
scroll to position [291, 0]
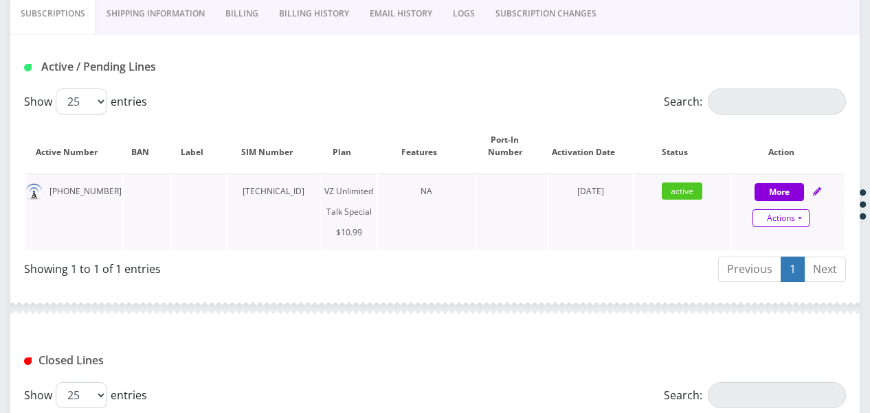
click at [799, 215] on link "Actions" at bounding box center [780, 218] width 57 height 18
select select "472"
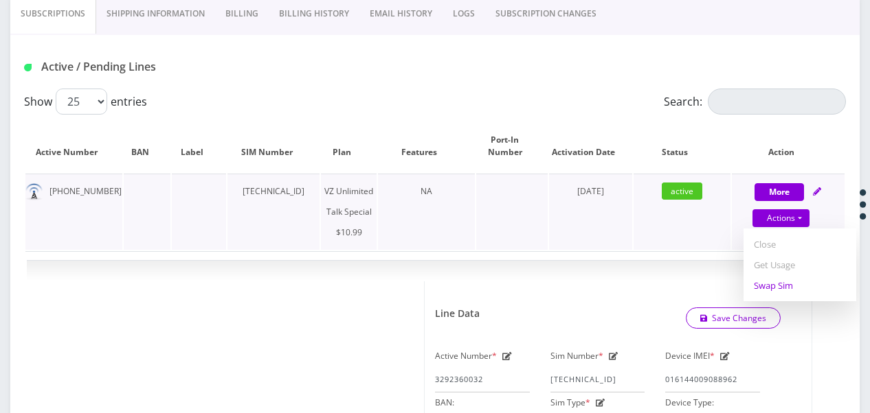
click at [786, 285] on link "Swap Sim" at bounding box center [799, 285] width 113 height 21
select select "472"
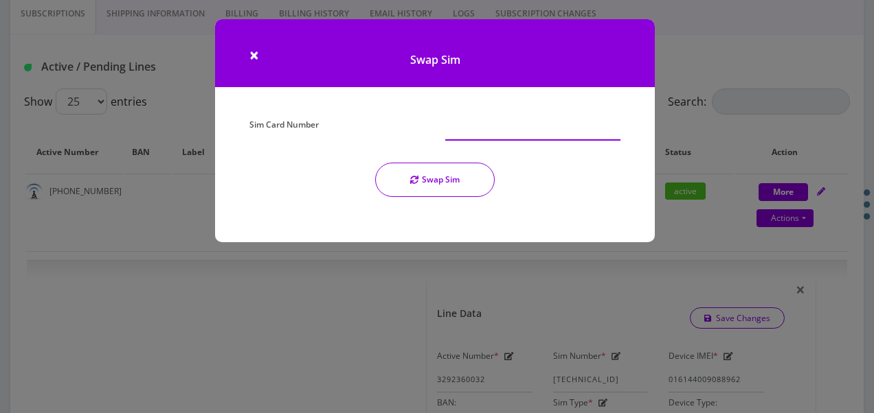
click at [490, 124] on input "Sim Card Number" at bounding box center [532, 128] width 175 height 26
type input "[TECHNICAL_ID]"
click at [482, 190] on button "Swap Sim" at bounding box center [435, 180] width 120 height 34
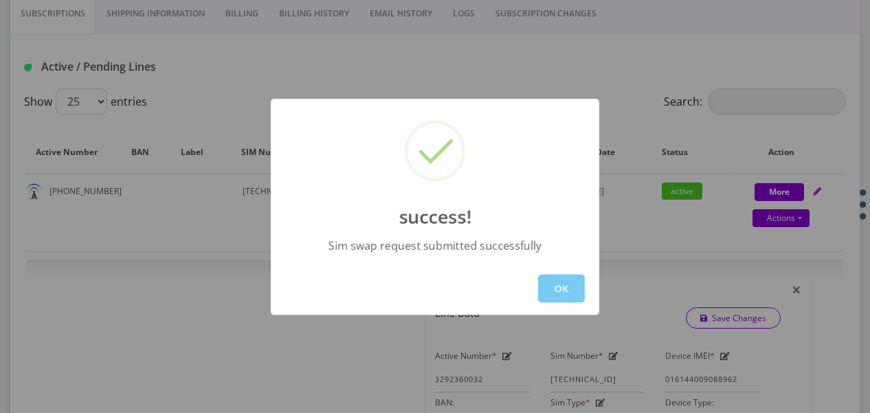
click at [567, 287] on button "OK" at bounding box center [561, 289] width 47 height 28
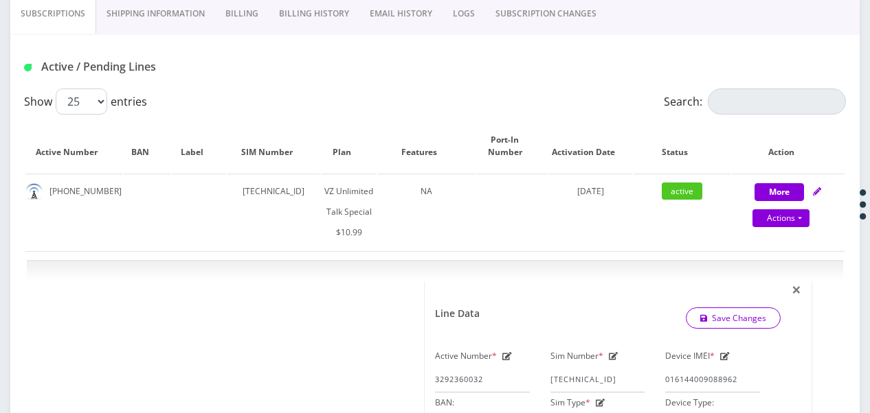
click at [552, 14] on link "SUBSCRIPTION CHANGES" at bounding box center [546, 14] width 122 height 40
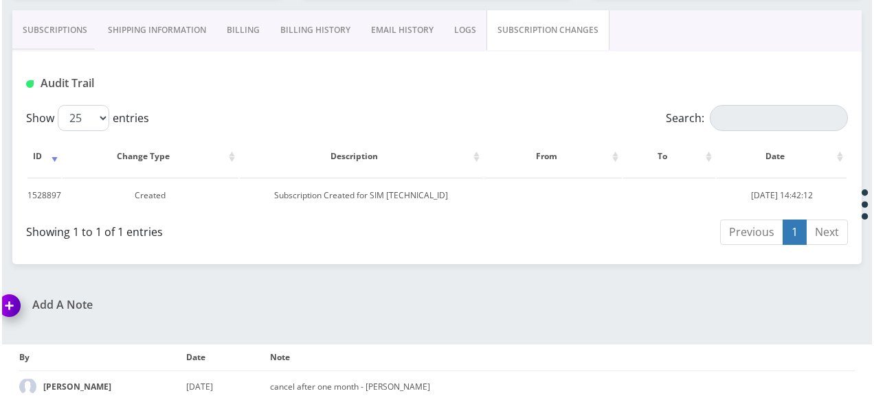
scroll to position [273, 0]
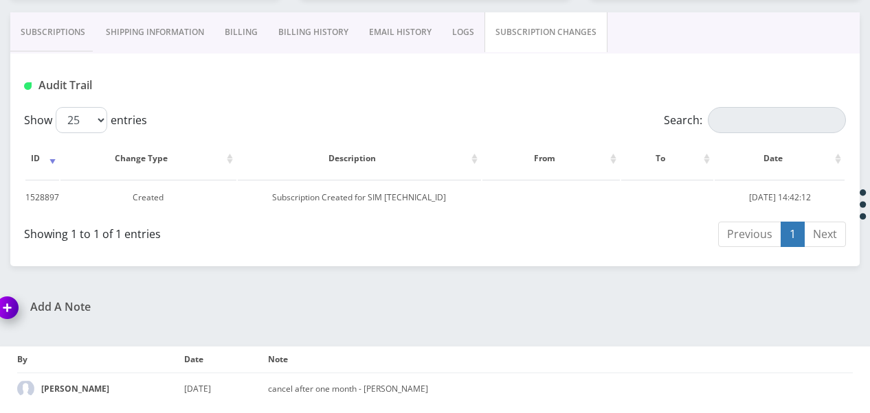
click at [84, 23] on link "Subscriptions" at bounding box center [52, 32] width 85 height 40
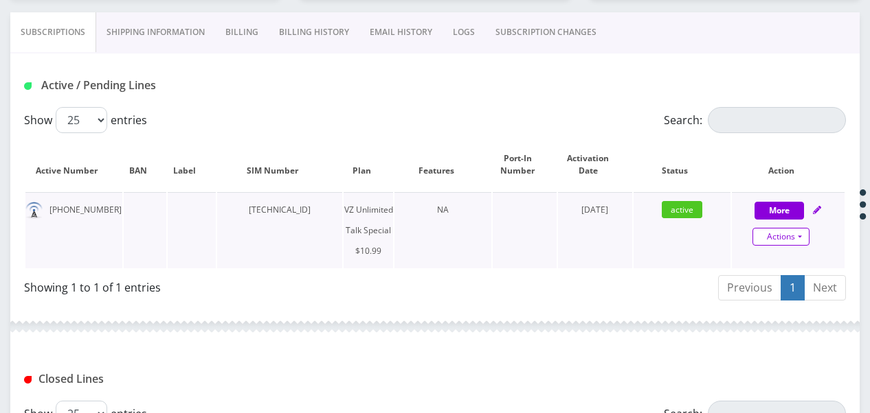
click at [799, 234] on link "Actions" at bounding box center [780, 237] width 57 height 18
select select "472"
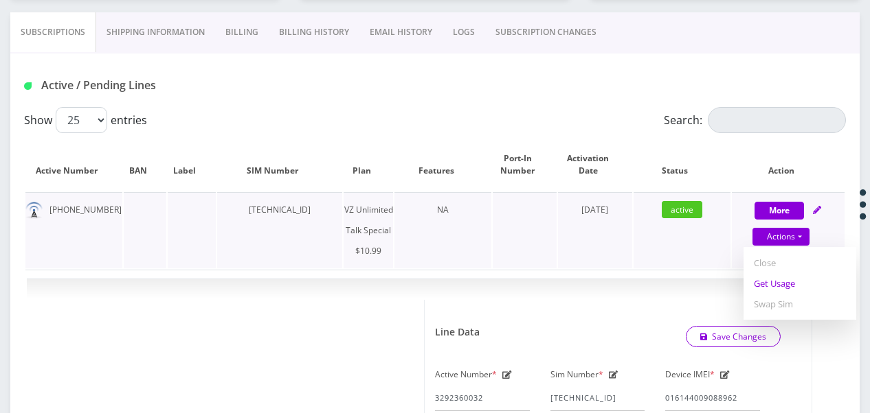
click at [779, 284] on link "Get Usage" at bounding box center [799, 283] width 113 height 21
select select "472"
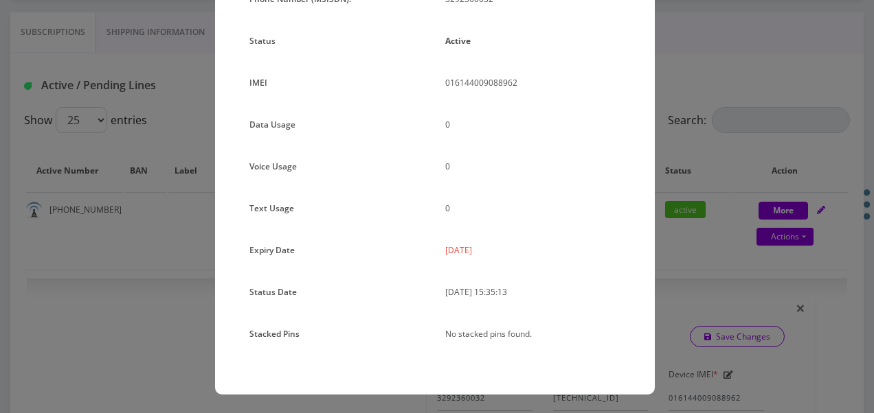
scroll to position [168, 0]
click at [712, 202] on div "× Subscription Info Plan Name TT 4G Monthly Unlimited Talk Only Phone Number (M…" at bounding box center [437, 206] width 874 height 413
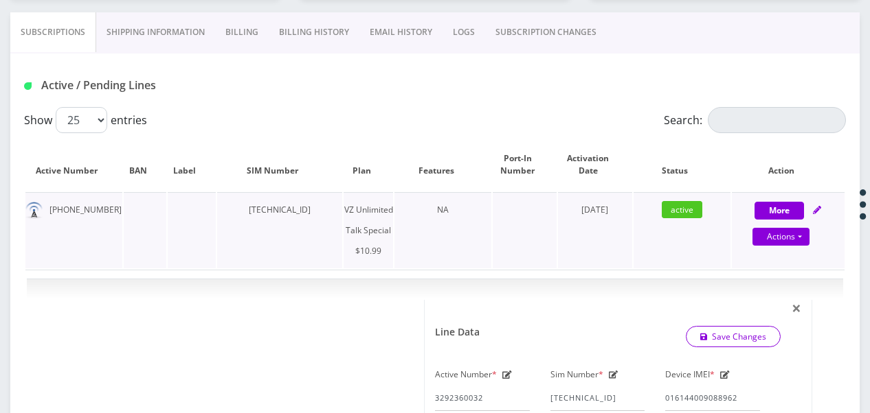
click at [810, 242] on div "Actions Suspend Close Get Usage Swap Sim" at bounding box center [781, 237] width 113 height 21
select select "472"
click at [808, 241] on link "Actions" at bounding box center [780, 237] width 57 height 18
click at [791, 284] on link "Get Usage" at bounding box center [799, 283] width 113 height 21
select select "472"
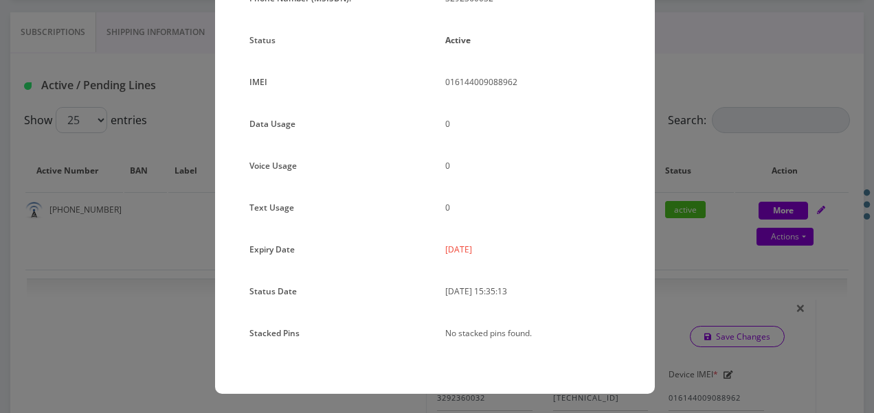
click at [712, 240] on div "× Subscription Info Plan Name TT 4G Monthly Unlimited Talk Only Phone Number (M…" at bounding box center [437, 206] width 874 height 413
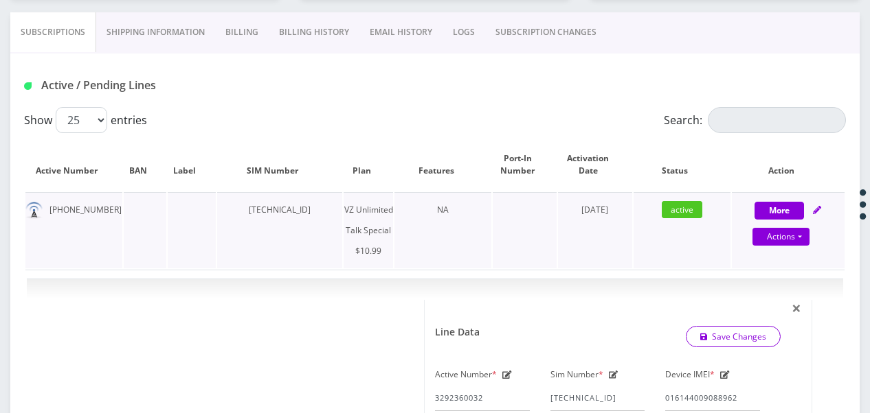
click at [813, 234] on div "Actions Suspend Close Get Usage Swap Sim" at bounding box center [781, 237] width 113 height 21
select select "472"
click at [803, 237] on link "Actions" at bounding box center [780, 237] width 57 height 18
click at [780, 281] on link "Get Usage" at bounding box center [799, 283] width 113 height 21
select select "472"
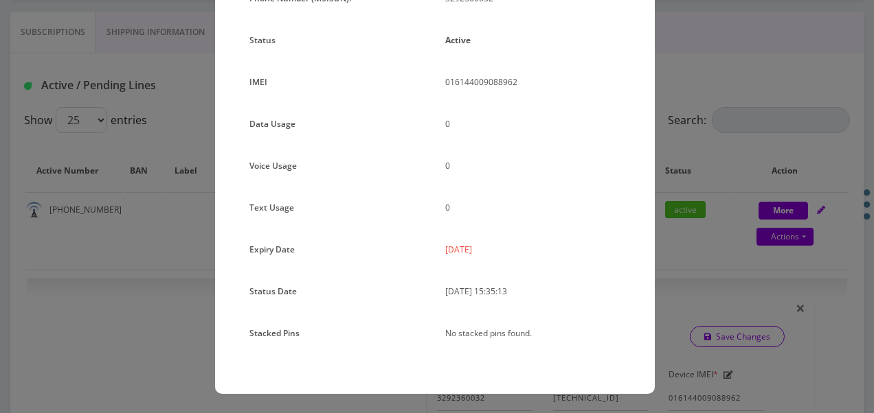
click at [777, 255] on div "× Subscription Info Plan Name TT 4G Monthly Unlimited Talk Only Phone Number (M…" at bounding box center [437, 206] width 874 height 413
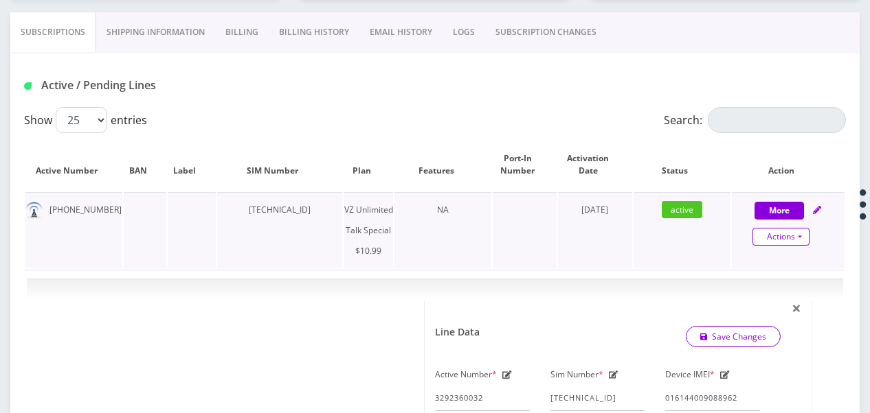
click at [802, 235] on link "Actions" at bounding box center [780, 237] width 57 height 18
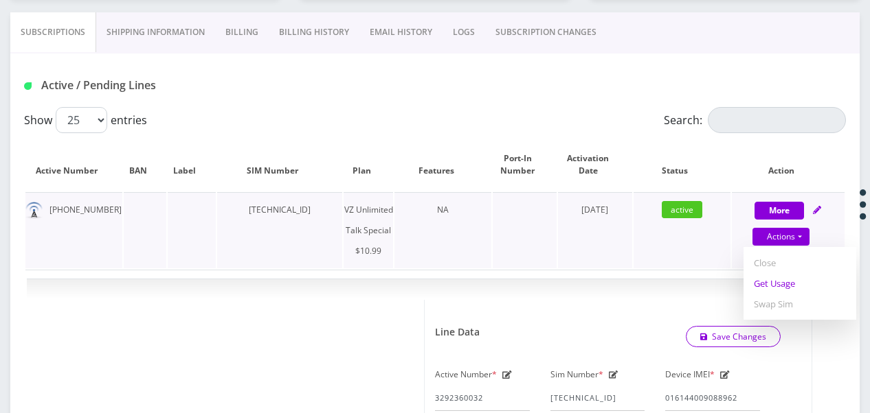
click at [784, 279] on link "Get Usage" at bounding box center [799, 283] width 113 height 21
select select "472"
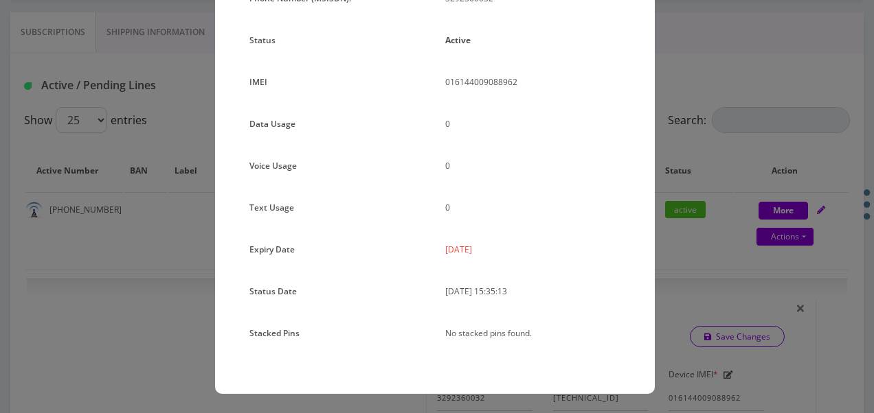
click at [782, 266] on div "× Subscription Info Plan Name TT 4G Monthly Unlimited Talk Only Phone Number (M…" at bounding box center [437, 206] width 874 height 413
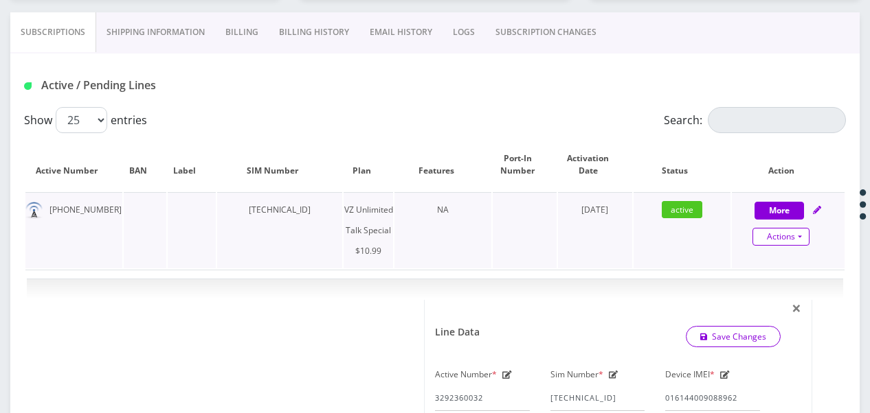
click at [799, 236] on link "Actions" at bounding box center [780, 237] width 57 height 18
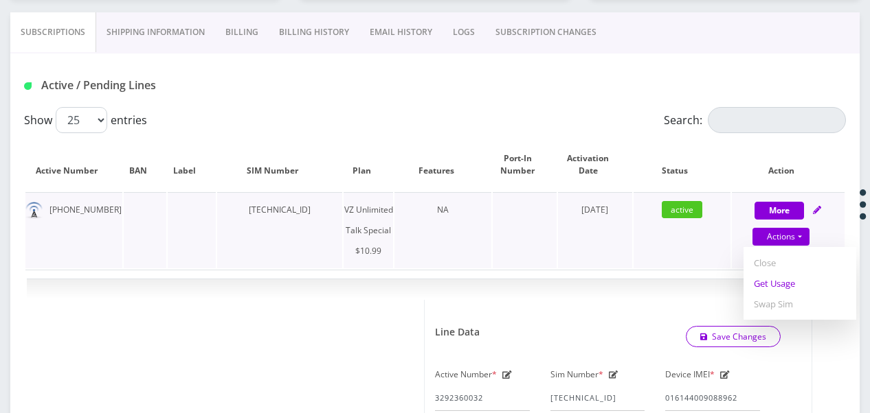
click at [782, 281] on link "Get Usage" at bounding box center [799, 283] width 113 height 21
select select "472"
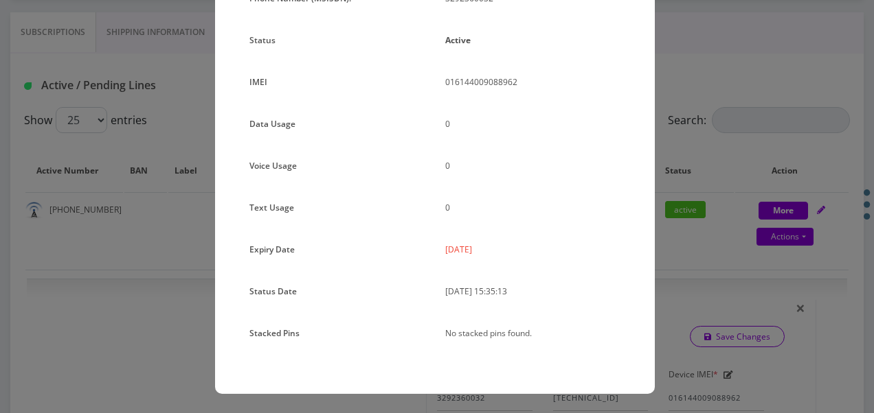
click at [781, 272] on div "× Subscription Info Plan Name TT 4G Monthly Unlimited Talk Only Phone Number (M…" at bounding box center [437, 206] width 874 height 413
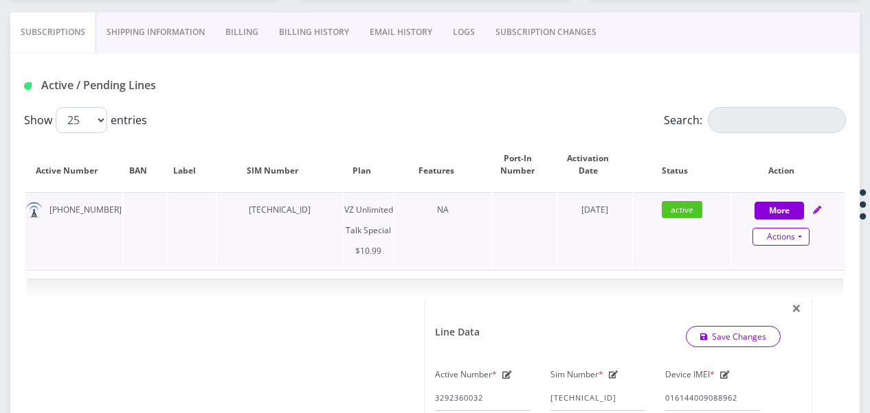
click at [798, 240] on link "Actions" at bounding box center [780, 237] width 57 height 18
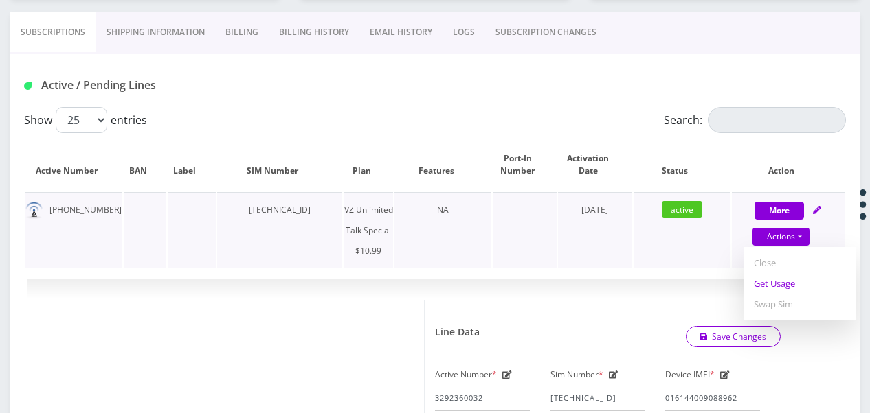
click at [788, 282] on link "Get Usage" at bounding box center [799, 283] width 113 height 21
select select "472"
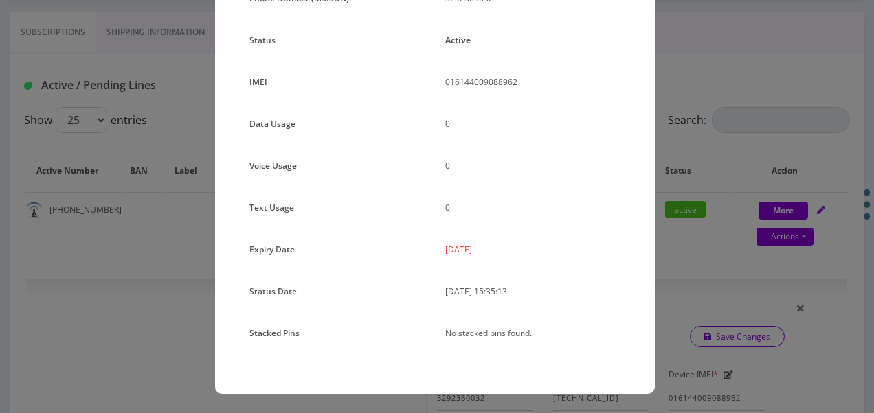
click at [782, 272] on div "× Subscription Info Plan Name TT 4G Monthly Unlimited Talk Only Phone Number (M…" at bounding box center [437, 206] width 874 height 413
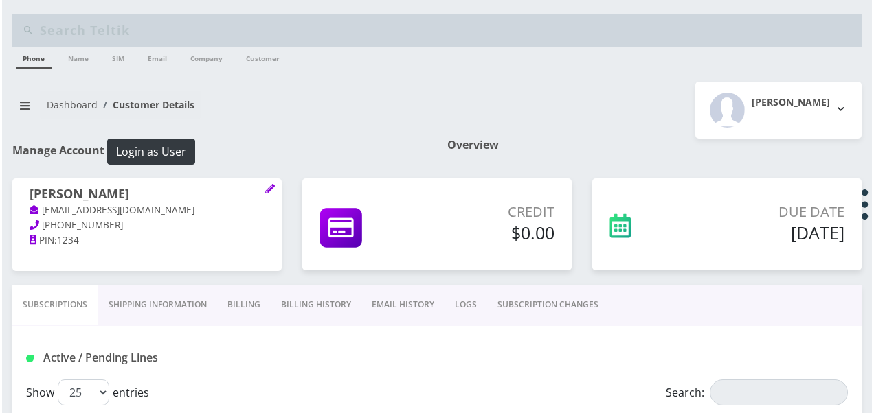
scroll to position [412, 0]
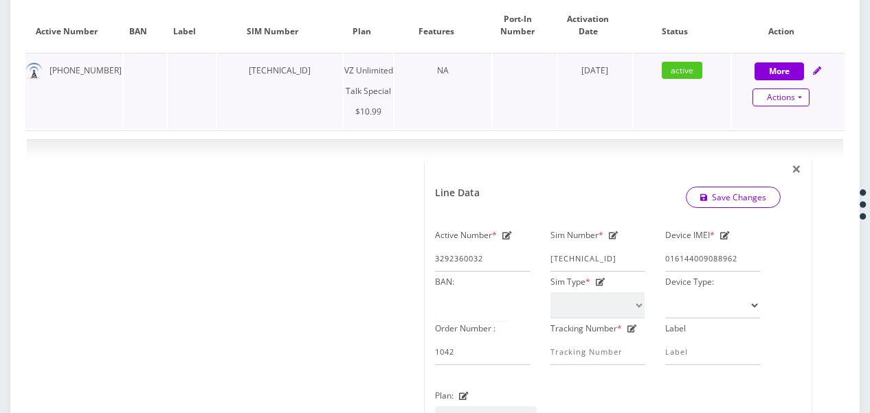
click at [802, 89] on link "Actions" at bounding box center [780, 98] width 57 height 18
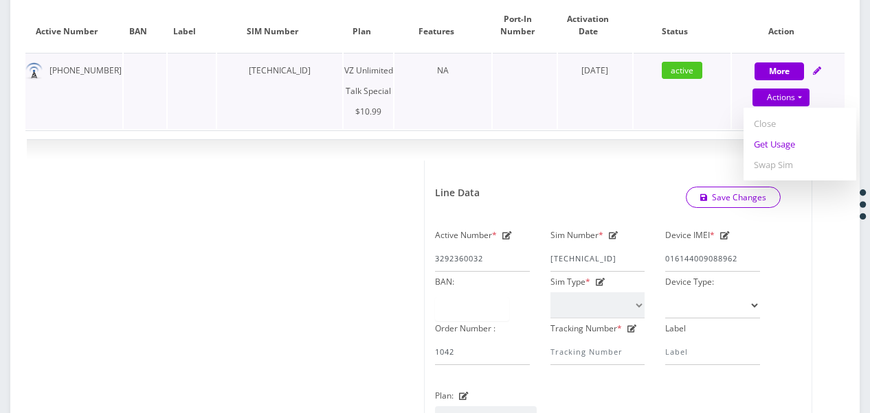
click at [798, 137] on link "Get Usage" at bounding box center [799, 144] width 113 height 21
select select "472"
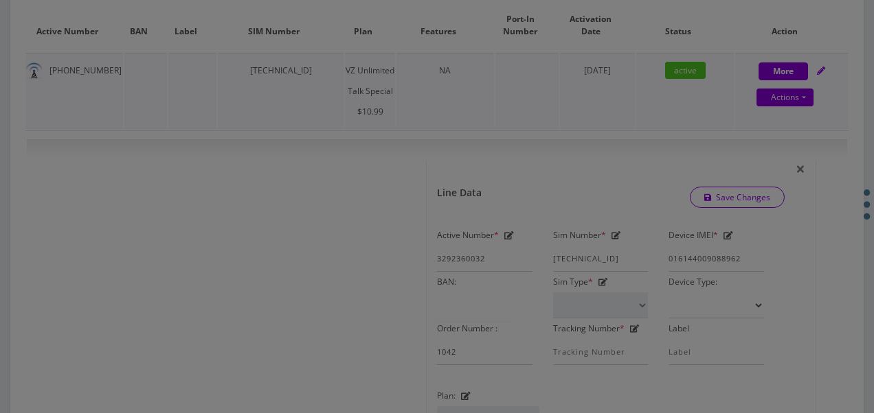
scroll to position [0, 0]
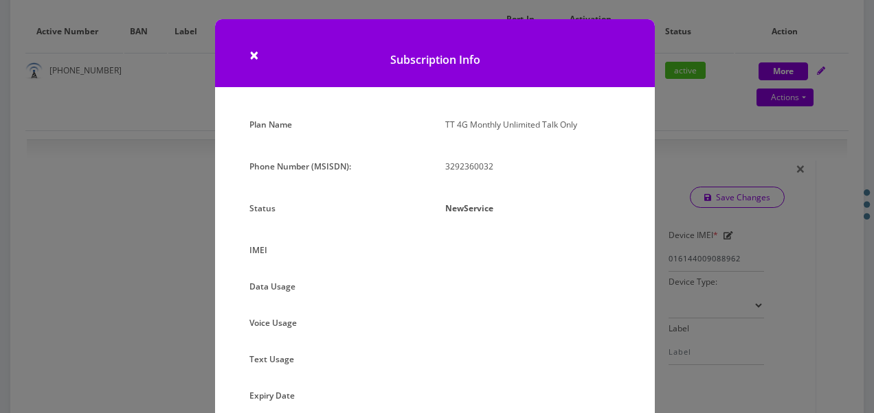
click at [754, 157] on div "× Subscription Info Plan Name TT 4G Monthly Unlimited Talk Only Phone Number (M…" at bounding box center [437, 206] width 874 height 413
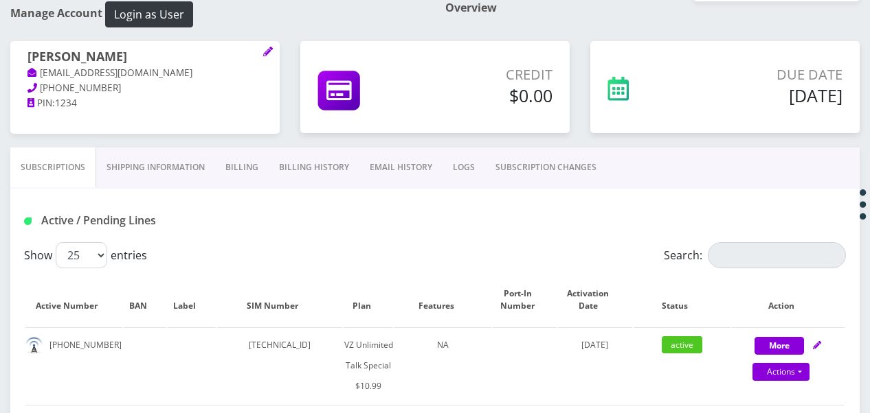
click at [561, 161] on link "SUBSCRIPTION CHANGES" at bounding box center [546, 168] width 122 height 40
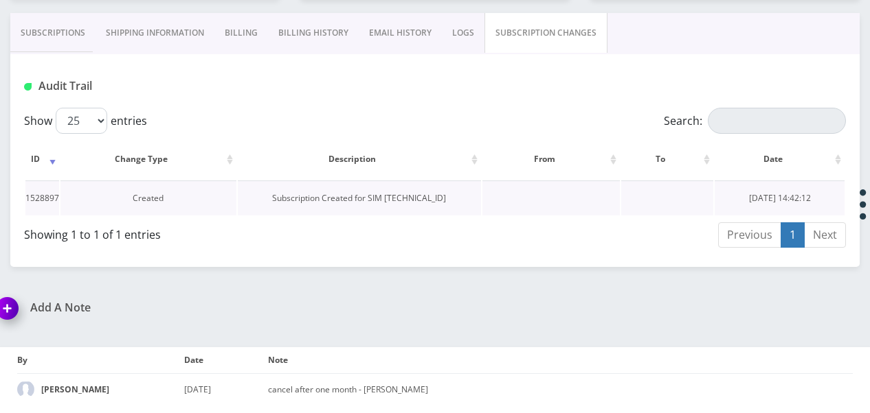
scroll to position [273, 0]
drag, startPoint x: 364, startPoint y: 201, endPoint x: 460, endPoint y: 197, distance: 96.2
click at [460, 197] on td "Subscription Created for SIM [TECHNICAL_ID]" at bounding box center [359, 197] width 243 height 35
drag, startPoint x: 460, startPoint y: 197, endPoint x: 424, endPoint y: 199, distance: 35.8
copy td "[TECHNICAL_ID]"
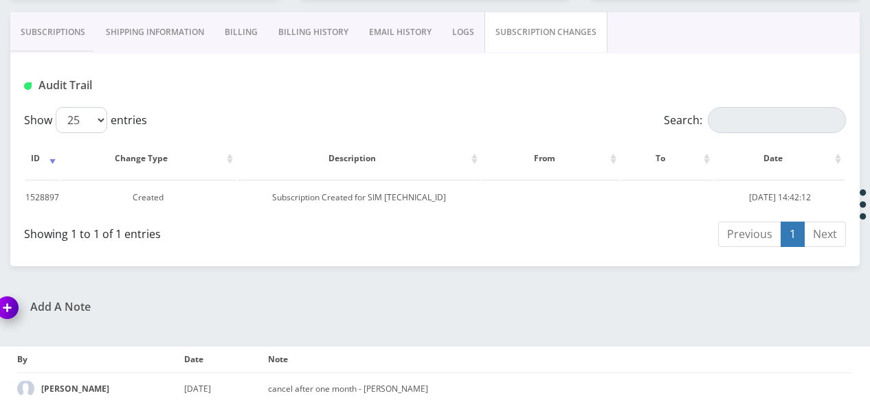
click at [47, 43] on link "Subscriptions" at bounding box center [52, 32] width 85 height 40
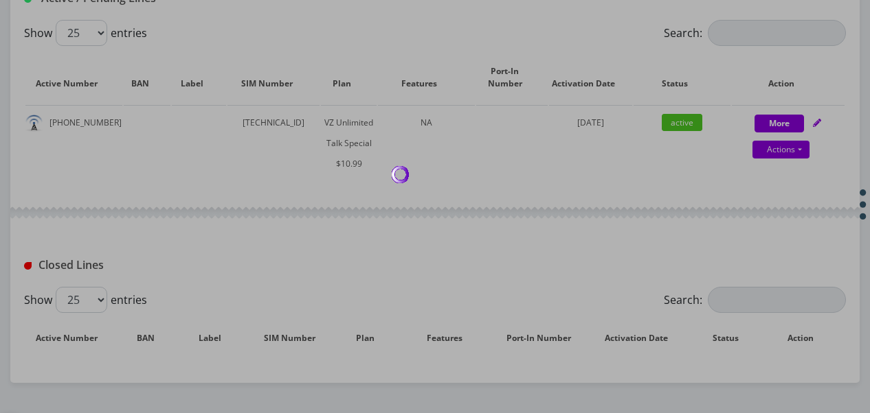
scroll to position [410, 0]
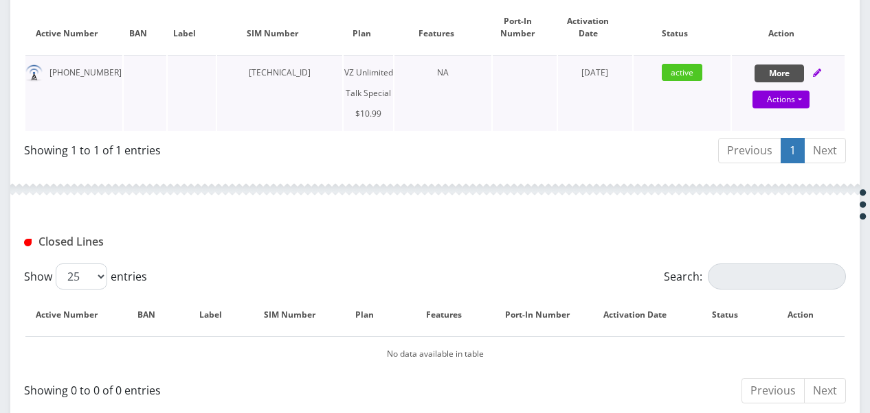
click at [786, 72] on button "More" at bounding box center [778, 74] width 49 height 18
select select "472"
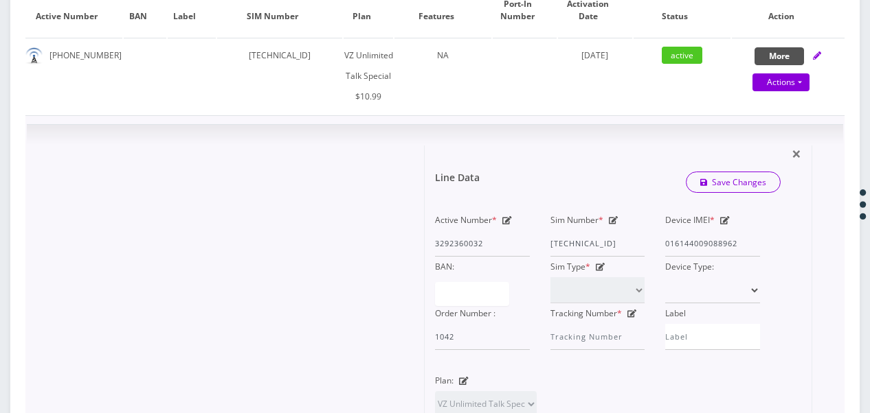
scroll to position [479, 0]
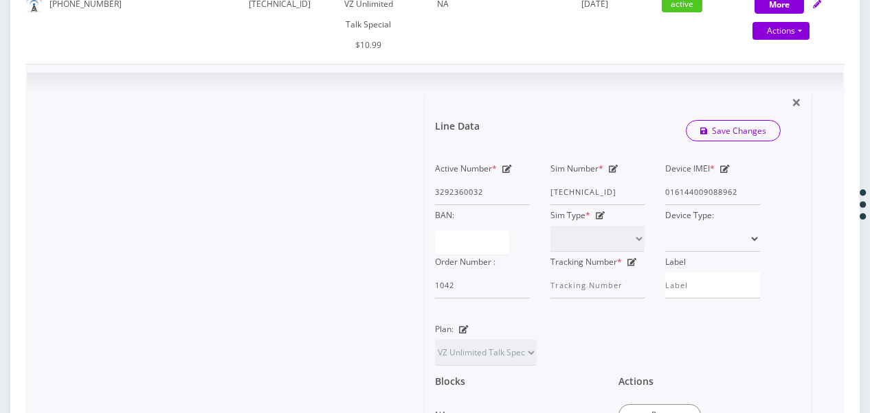
click at [609, 162] on div "Sim Number * 89148000010413092651" at bounding box center [597, 182] width 115 height 47
click at [610, 165] on icon at bounding box center [614, 169] width 10 height 8
click at [668, 203] on div "Active Number * 3292360032 Sim Number * 89148000010413092651 Device IMEI * 0161…" at bounding box center [596, 229] width 345 height 140
drag, startPoint x: 668, startPoint y: 203, endPoint x: 561, endPoint y: 192, distance: 107.0
click at [571, 190] on input "[TECHNICAL_ID]" at bounding box center [597, 192] width 95 height 26
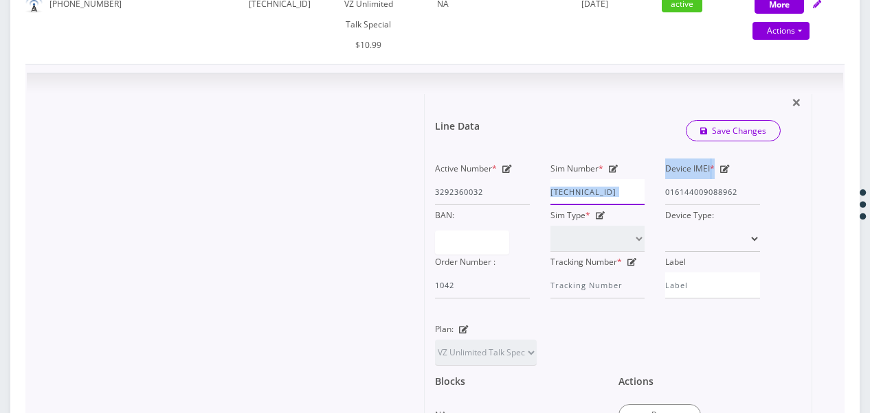
click at [551, 191] on input "[TECHNICAL_ID]" at bounding box center [597, 192] width 95 height 26
click at [553, 190] on input "[TECHNICAL_ID]" at bounding box center [597, 192] width 95 height 26
paste input "[TECHNICAL_ID]"
click at [514, 190] on div "Active Number * 3292360032 Sim Number * [TECHNICAL_ID] Device IMEI * [TECHNICAL…" at bounding box center [596, 229] width 345 height 140
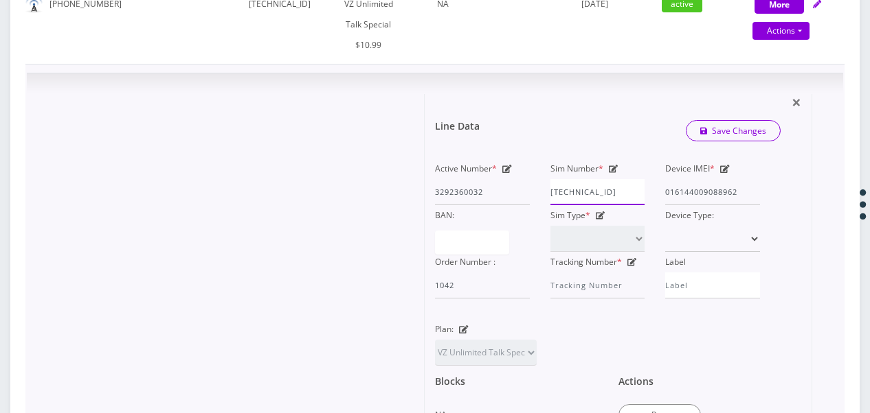
click at [554, 191] on input "[TECHNICAL_ID]" at bounding box center [597, 192] width 95 height 26
click at [666, 190] on div "Active Number * 3292360032 Sim Number * [TECHNICAL_ID] Device IMEI * [TECHNICAL…" at bounding box center [596, 229] width 345 height 140
type input "[TECHNICAL_ID]"
click at [723, 139] on link "Save Changes" at bounding box center [732, 130] width 95 height 21
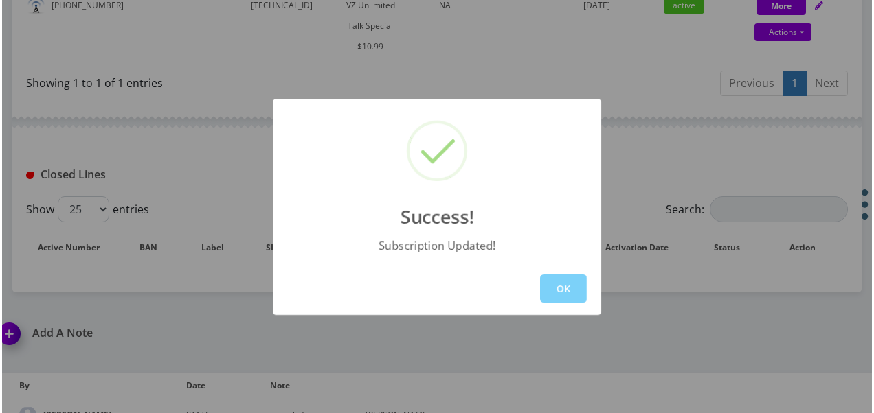
scroll to position [479, 0]
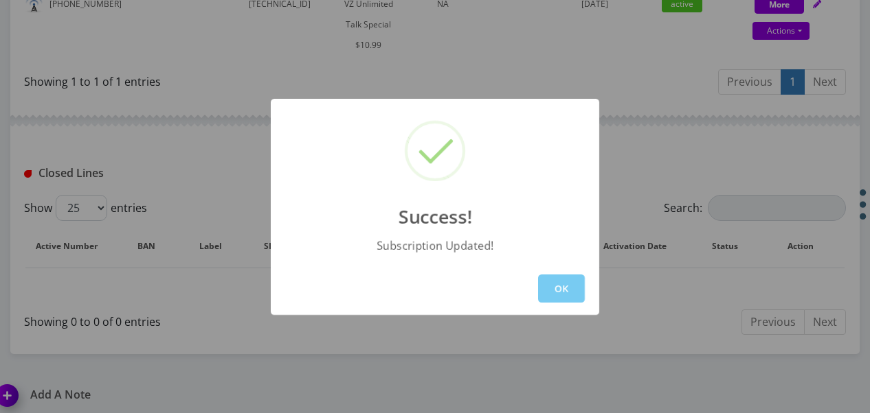
click at [563, 281] on button "OK" at bounding box center [561, 289] width 47 height 28
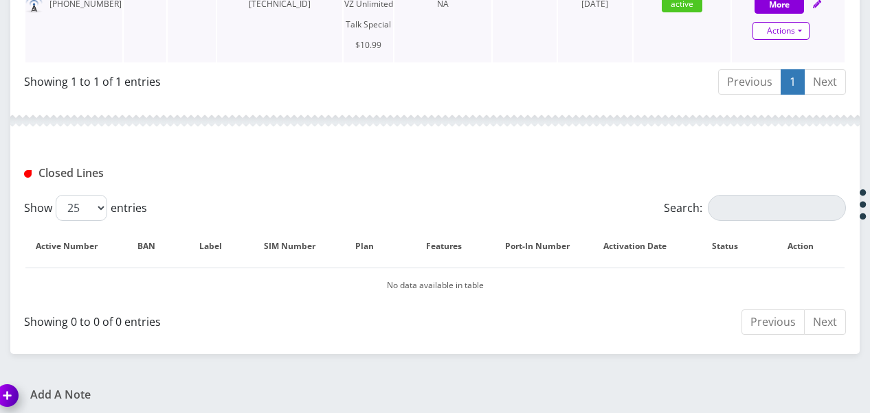
click at [802, 30] on link "Actions" at bounding box center [780, 31] width 57 height 18
select select "472"
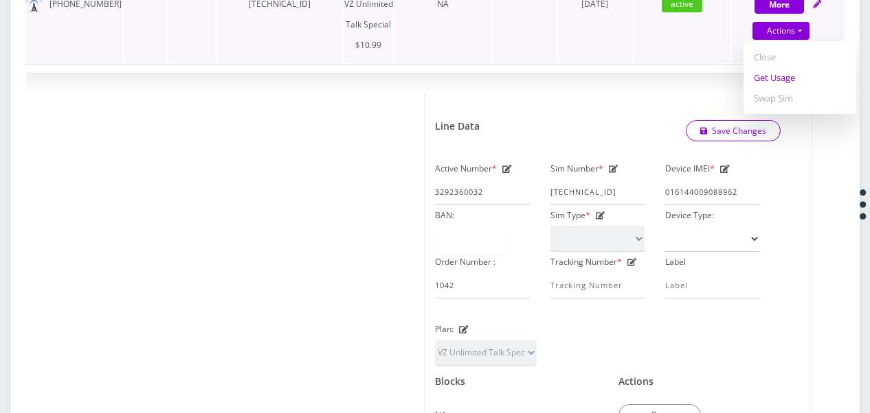
click at [777, 69] on link "Get Usage" at bounding box center [799, 77] width 113 height 21
select select "472"
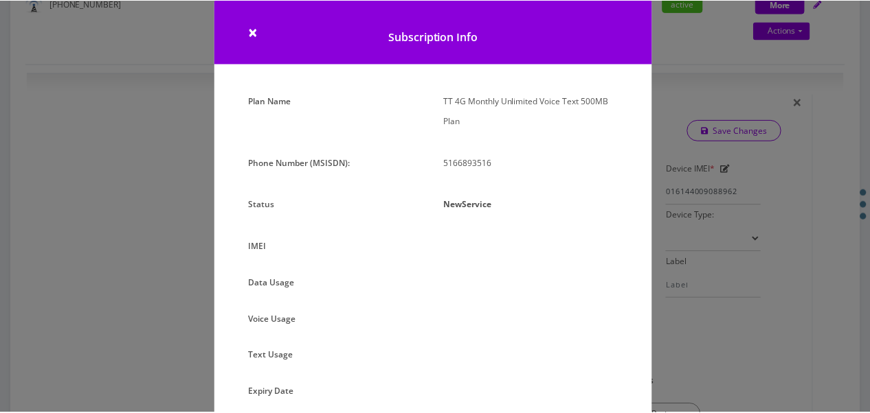
scroll to position [0, 0]
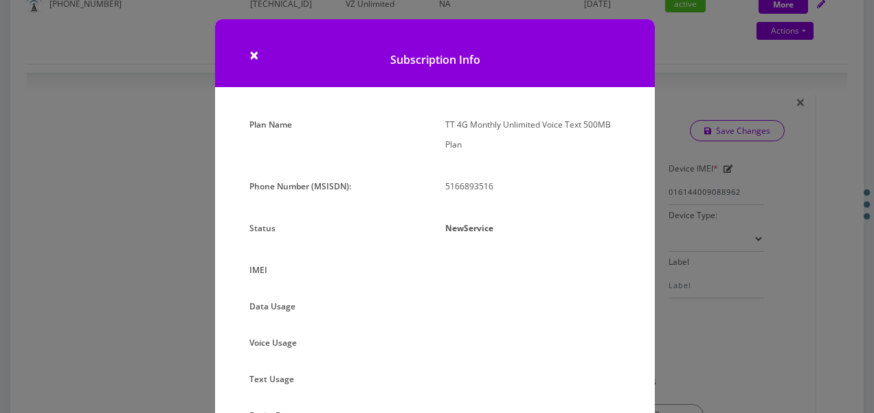
click at [723, 210] on div "× Subscription Info Plan Name TT 4G Monthly Unlimited Voice Text 500MB Plan Pho…" at bounding box center [437, 206] width 874 height 413
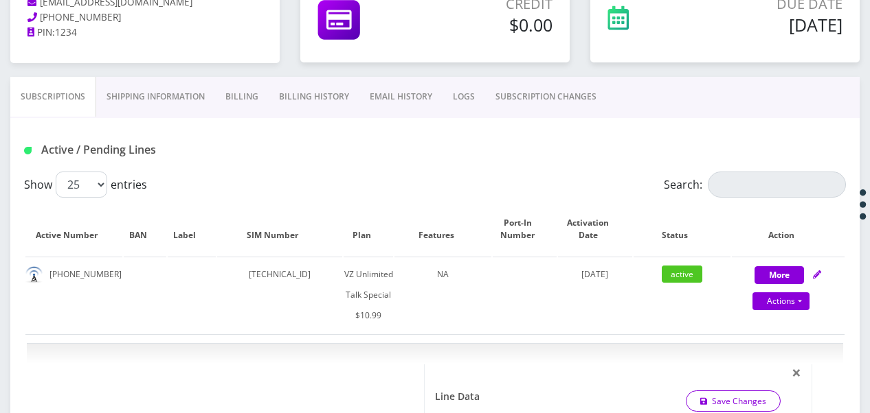
scroll to position [204, 0]
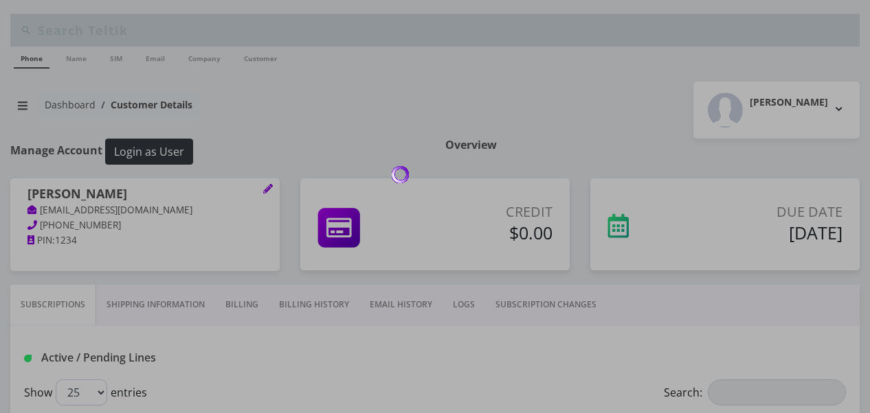
scroll to position [204, 0]
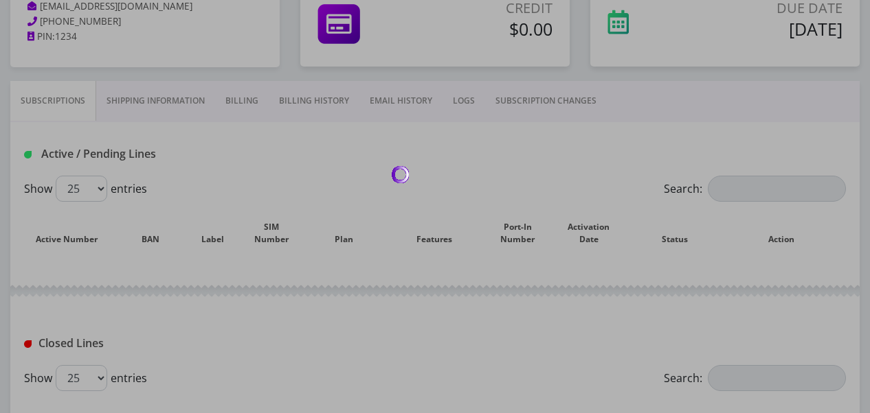
click at [526, 108] on div at bounding box center [435, 206] width 870 height 413
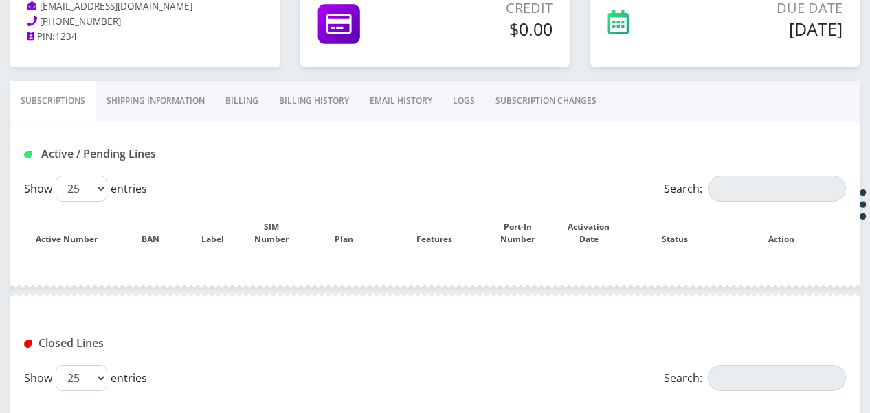
click at [529, 103] on link "SUBSCRIPTION CHANGES" at bounding box center [546, 101] width 122 height 40
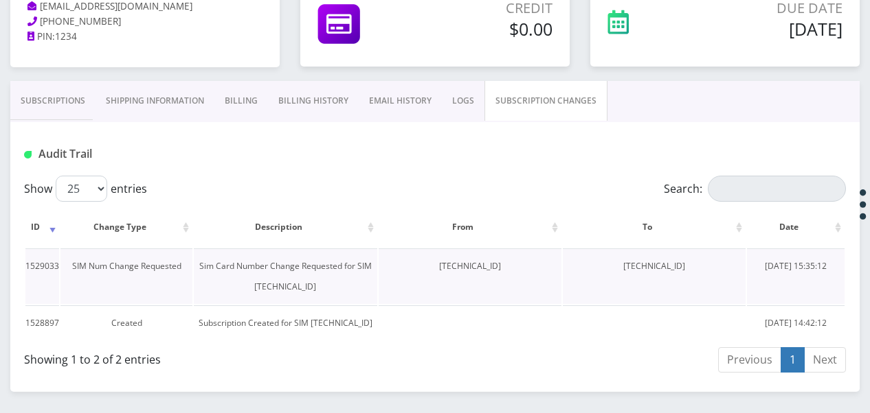
drag, startPoint x: 611, startPoint y: 268, endPoint x: 703, endPoint y: 269, distance: 92.0
click at [703, 269] on td "[TECHNICAL_ID]" at bounding box center [654, 277] width 183 height 56
click at [46, 102] on link "Subscriptions" at bounding box center [52, 101] width 85 height 40
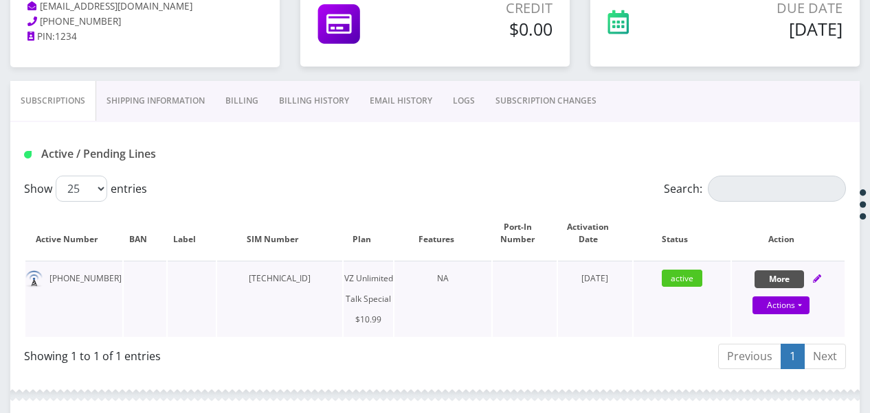
click at [772, 280] on button "More" at bounding box center [778, 280] width 49 height 18
select select "472"
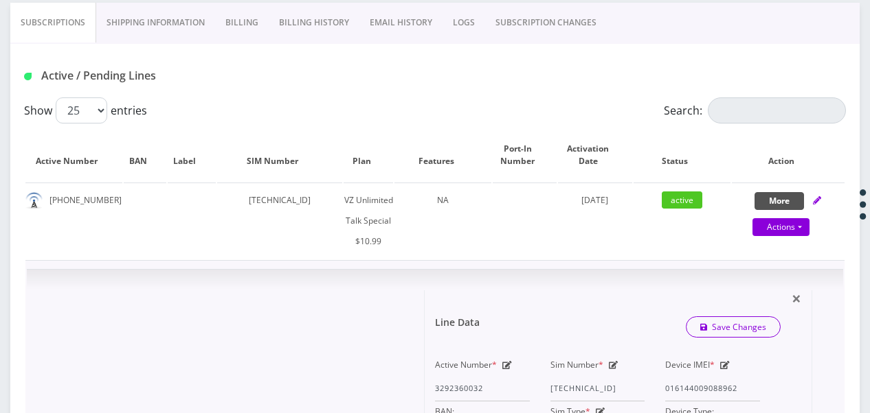
scroll to position [410, 0]
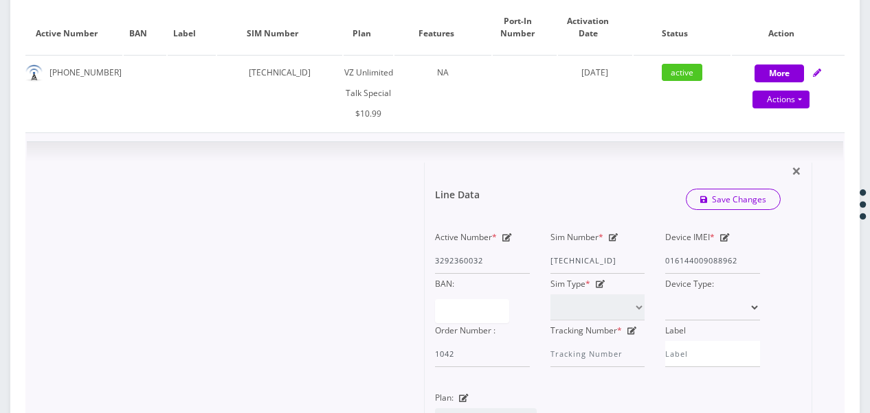
click at [614, 240] on icon at bounding box center [614, 238] width 10 height 8
drag, startPoint x: 552, startPoint y: 258, endPoint x: 709, endPoint y: 281, distance: 158.2
click at [709, 281] on div "Active Number * 3292360032 Sim Number * [TECHNICAL_ID] Device IMEI * [TECHNICAL…" at bounding box center [596, 297] width 345 height 140
paste input "5739591"
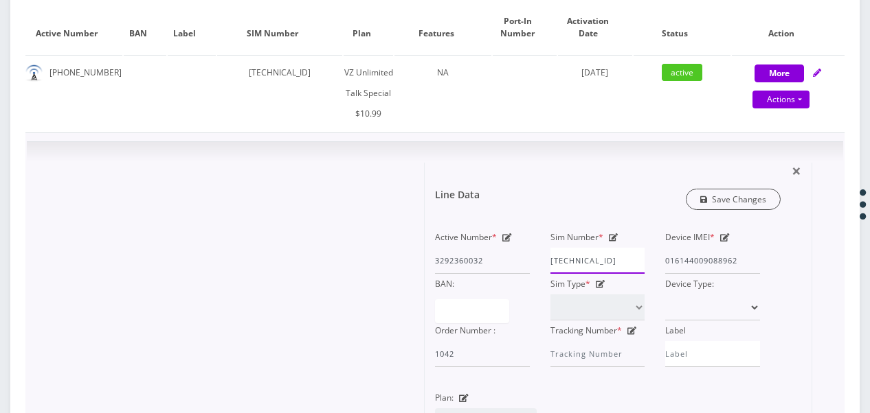
type input "[TECHNICAL_ID]"
click at [710, 203] on link "Save Changes" at bounding box center [732, 199] width 95 height 21
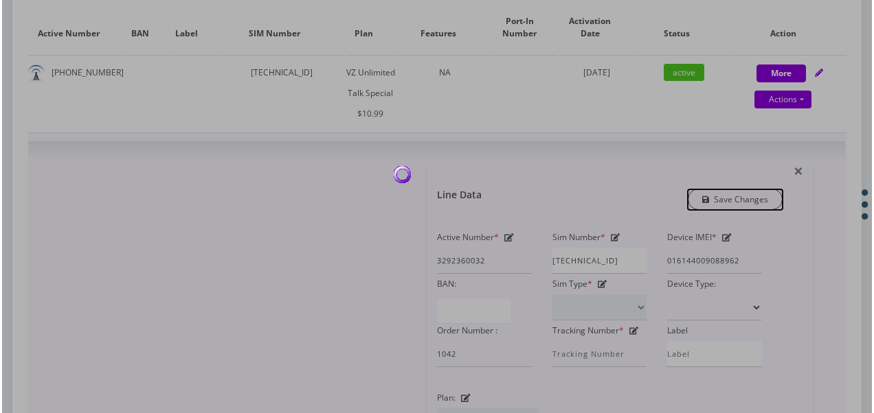
scroll to position [0, 0]
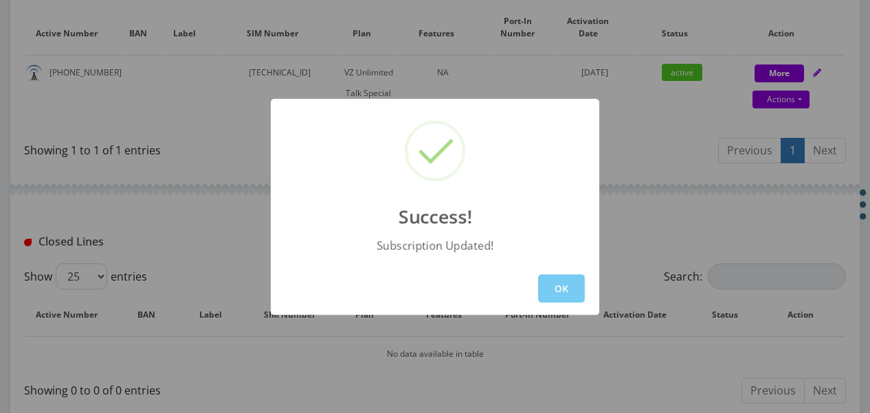
click at [549, 290] on button "OK" at bounding box center [561, 289] width 47 height 28
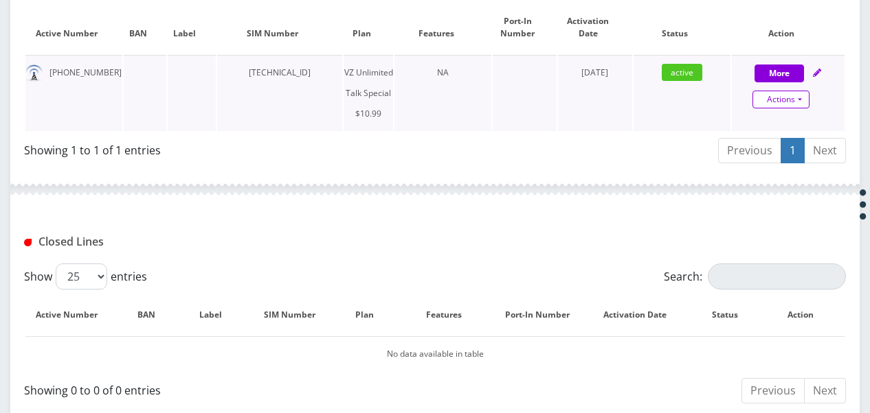
click at [794, 96] on link "Actions" at bounding box center [780, 100] width 57 height 18
select select "472"
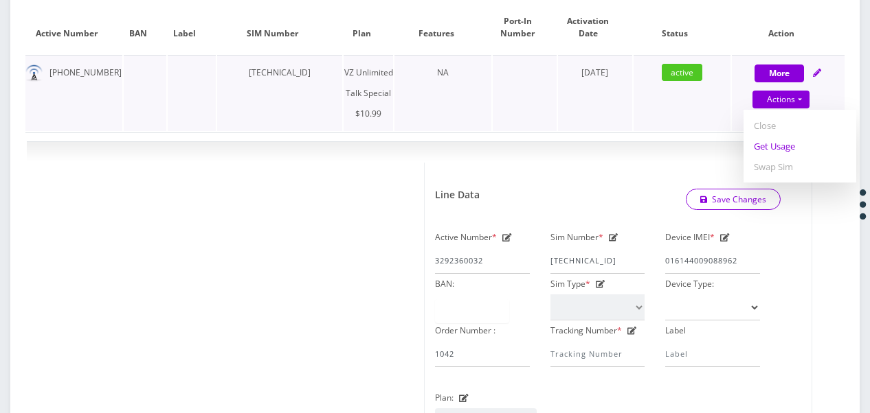
click at [777, 149] on link "Get Usage" at bounding box center [799, 146] width 113 height 21
select select "472"
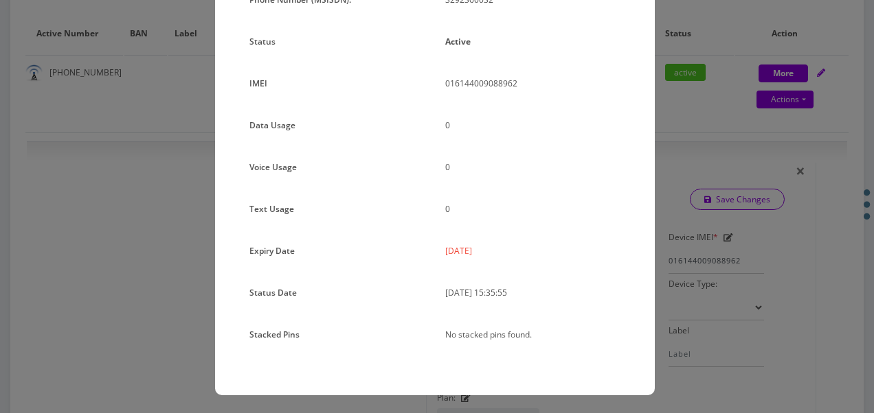
scroll to position [168, 0]
click at [695, 130] on div "× Subscription Info Plan Name TT 4G Monthly Unlimited Talk Only Phone Number (M…" at bounding box center [437, 206] width 874 height 413
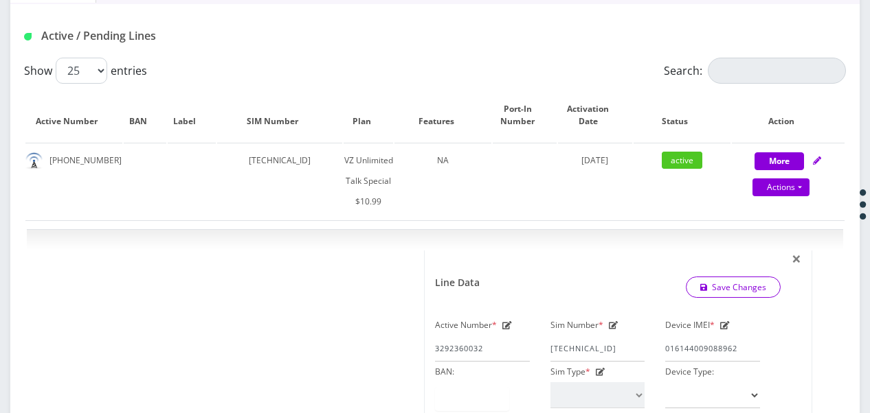
scroll to position [135, 0]
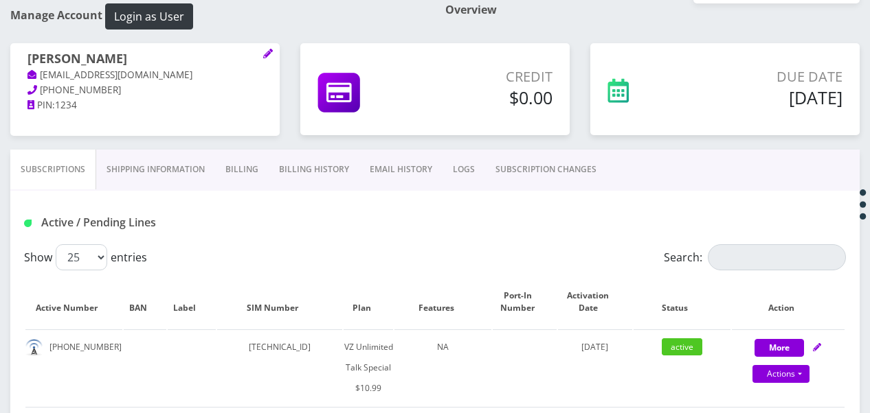
click at [540, 177] on link "SUBSCRIPTION CHANGES" at bounding box center [546, 170] width 122 height 40
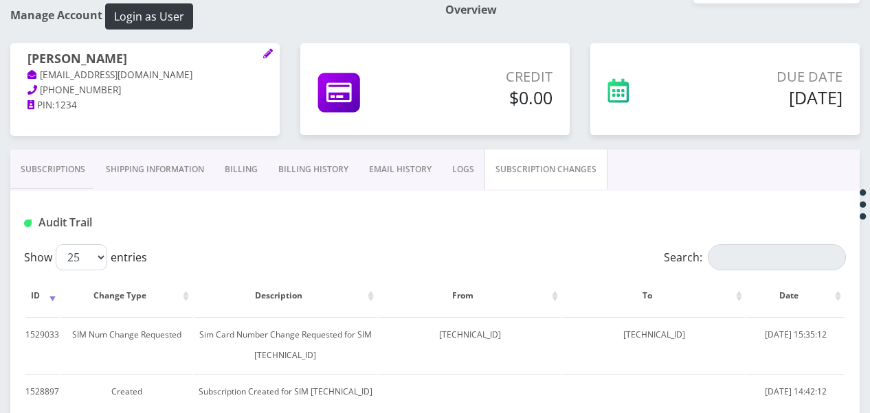
click at [87, 189] on div "Subscriptions Shipping Information Billing Billing History EMAIL HISTORY LOGS S…" at bounding box center [434, 170] width 849 height 41
click at [100, 203] on div "Audit Trail" at bounding box center [434, 218] width 849 height 54
click at [99, 227] on h1 "Audit Trail" at bounding box center [154, 222] width 260 height 13
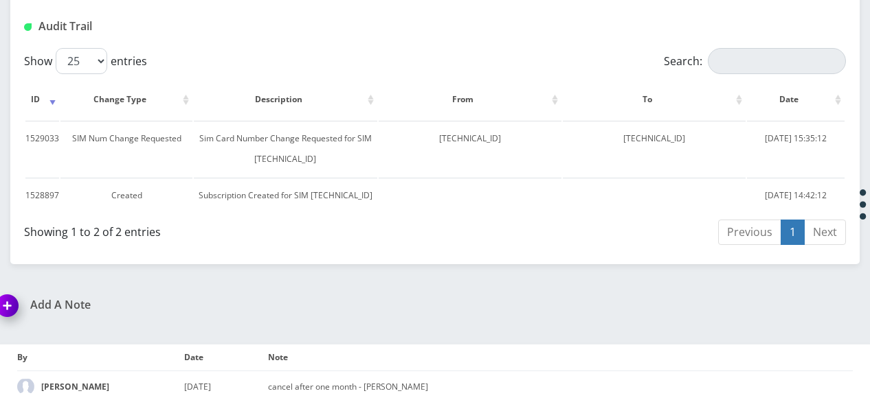
scroll to position [135, 0]
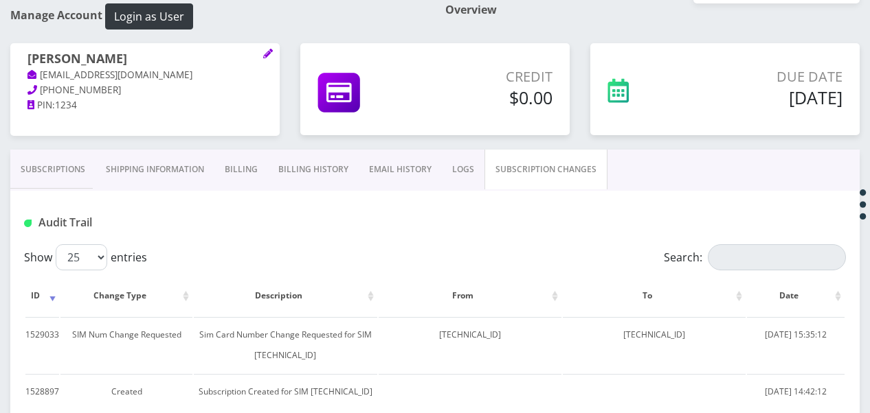
click at [71, 170] on link "Subscriptions" at bounding box center [52, 170] width 85 height 40
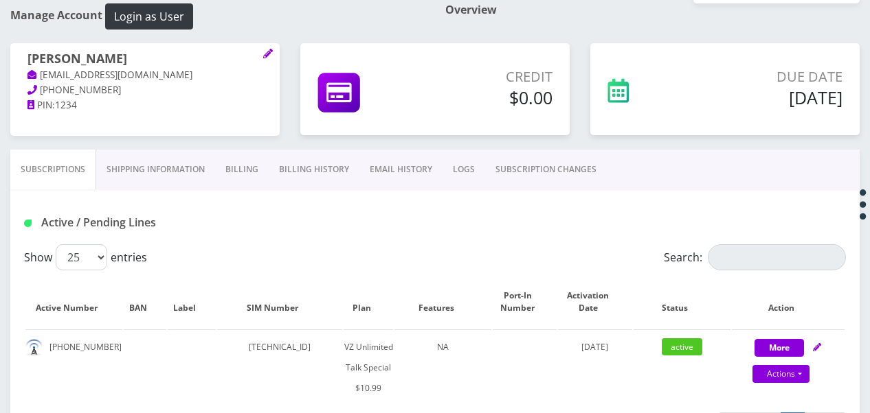
scroll to position [341, 0]
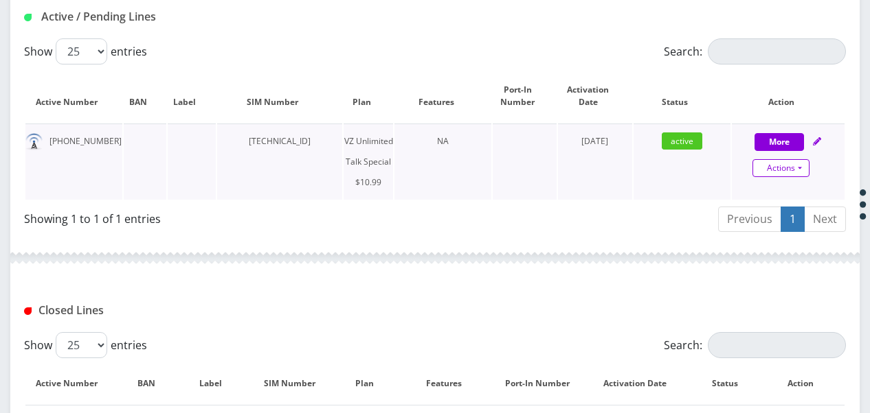
click at [806, 159] on link "Actions" at bounding box center [780, 168] width 57 height 18
select select "472"
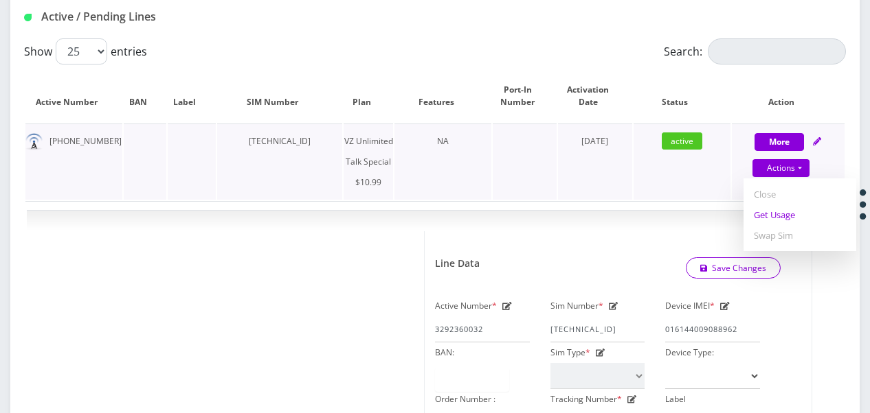
click at [784, 216] on link "Get Usage" at bounding box center [799, 215] width 113 height 21
select select "472"
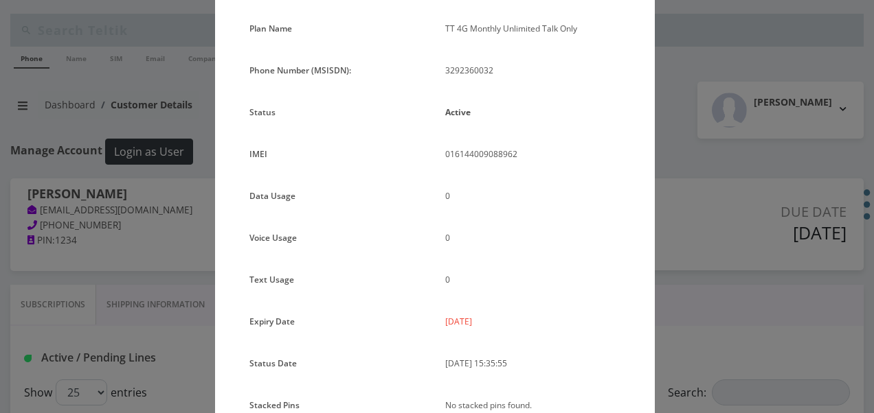
scroll to position [168, 0]
